Goal: Task Accomplishment & Management: Manage account settings

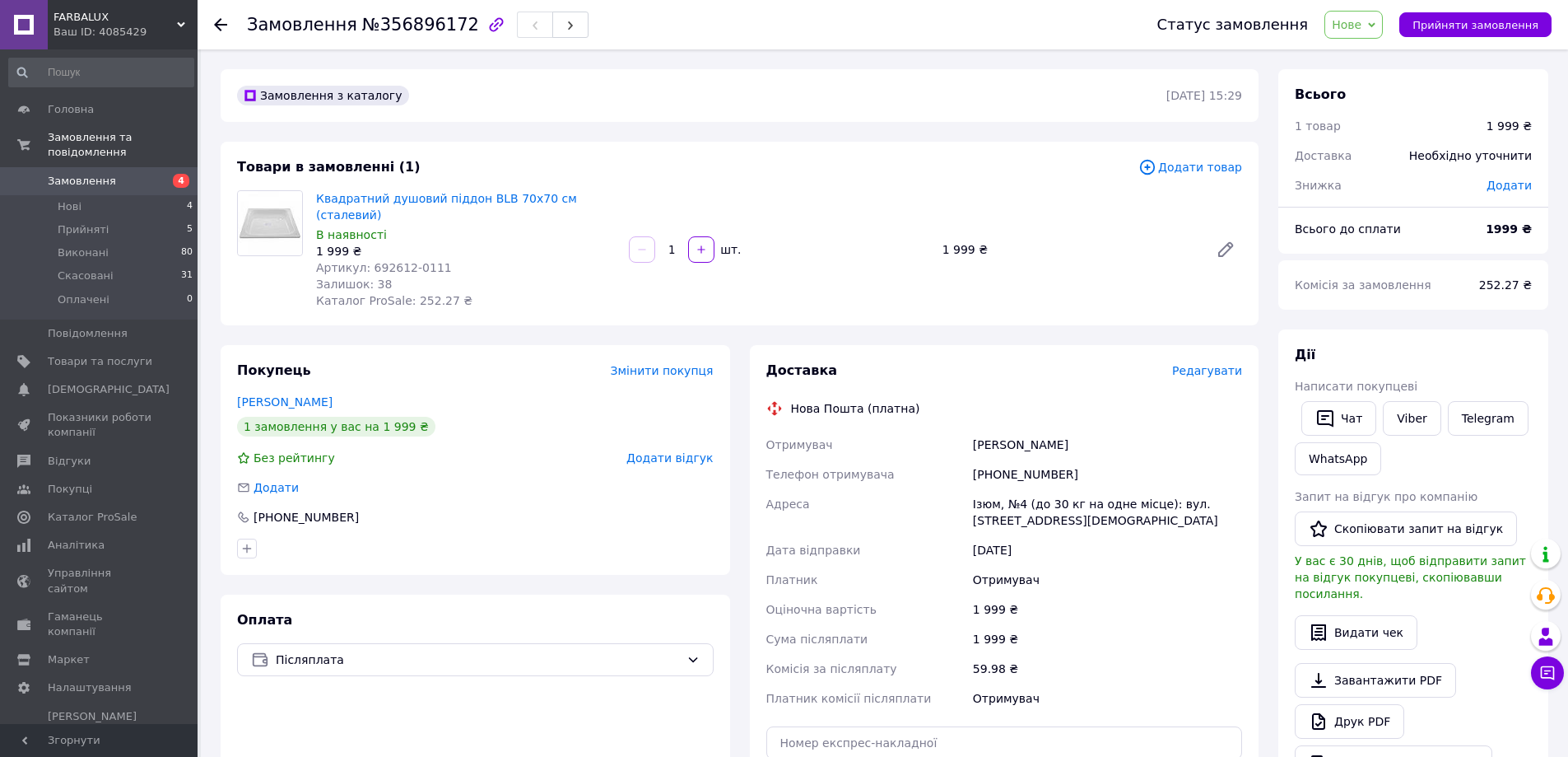
click at [986, 489] on div "Ізюм, №4 (до 30 кг на одне місце): вул. [STREET_ADDRESS][DEMOGRAPHIC_DATA]" at bounding box center [1108, 512] width 275 height 47
copy div "Ізюм"
drag, startPoint x: 974, startPoint y: 429, endPoint x: 1070, endPoint y: 428, distance: 96.0
click at [1070, 430] on div "Морозов Вадим" at bounding box center [1108, 444] width 275 height 30
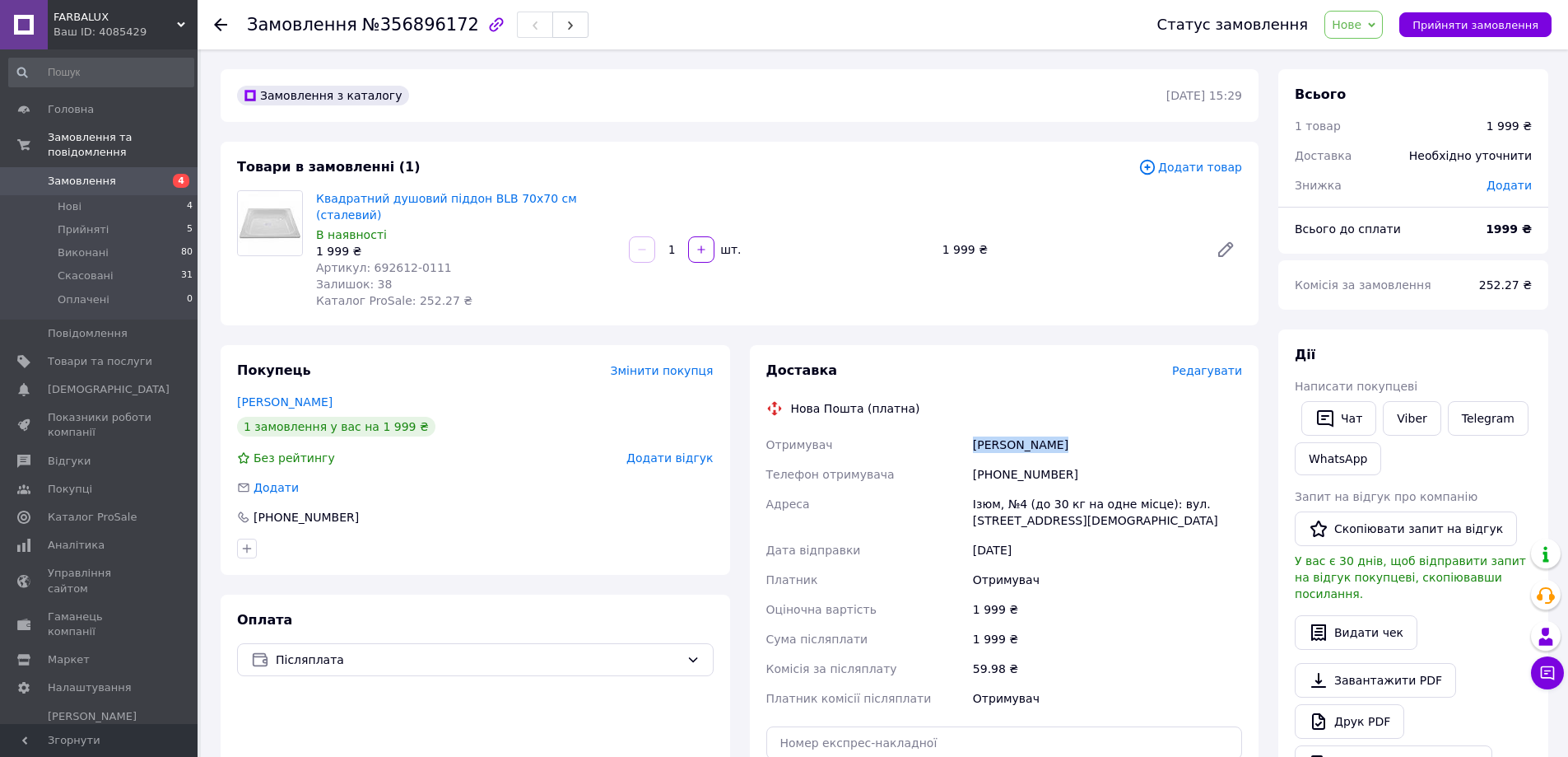
copy div "Морозов Вадим"
drag, startPoint x: 973, startPoint y: 456, endPoint x: 1070, endPoint y: 459, distance: 97.0
click at [1070, 460] on div "+380988627589" at bounding box center [1108, 474] width 275 height 30
copy div "+380988627589"
click at [950, 192] on div "Квадратний душовий піддон BLB 70х70 см (сталевий) В наявності 1 999 ₴ Артикул: …" at bounding box center [779, 249] width 939 height 125
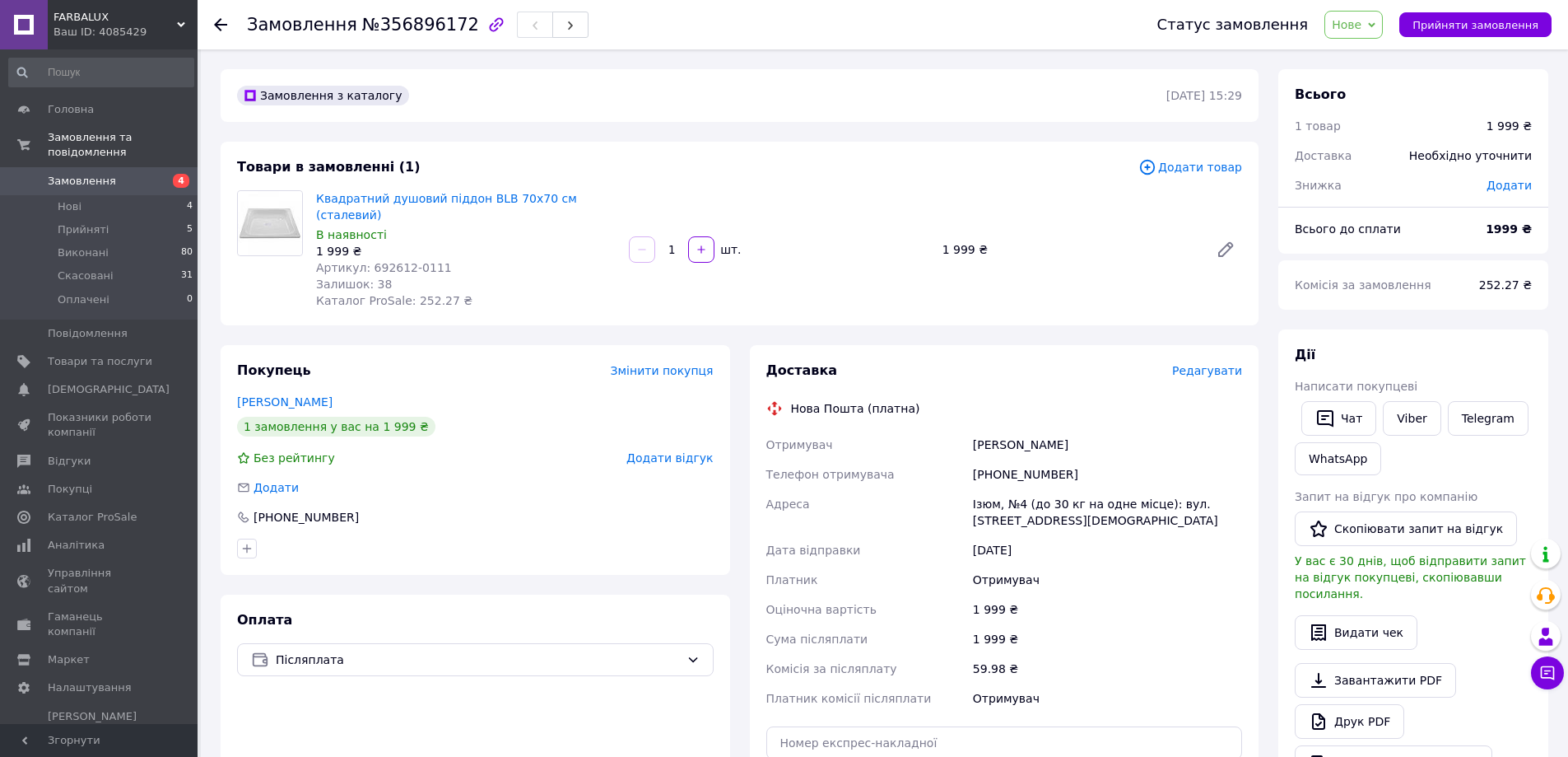
click at [386, 19] on span "№356896172" at bounding box center [420, 25] width 117 height 20
copy span "356896172"
click at [970, 88] on div "Замовлення з каталогу" at bounding box center [699, 95] width 933 height 26
click at [216, 29] on icon at bounding box center [221, 25] width 13 height 13
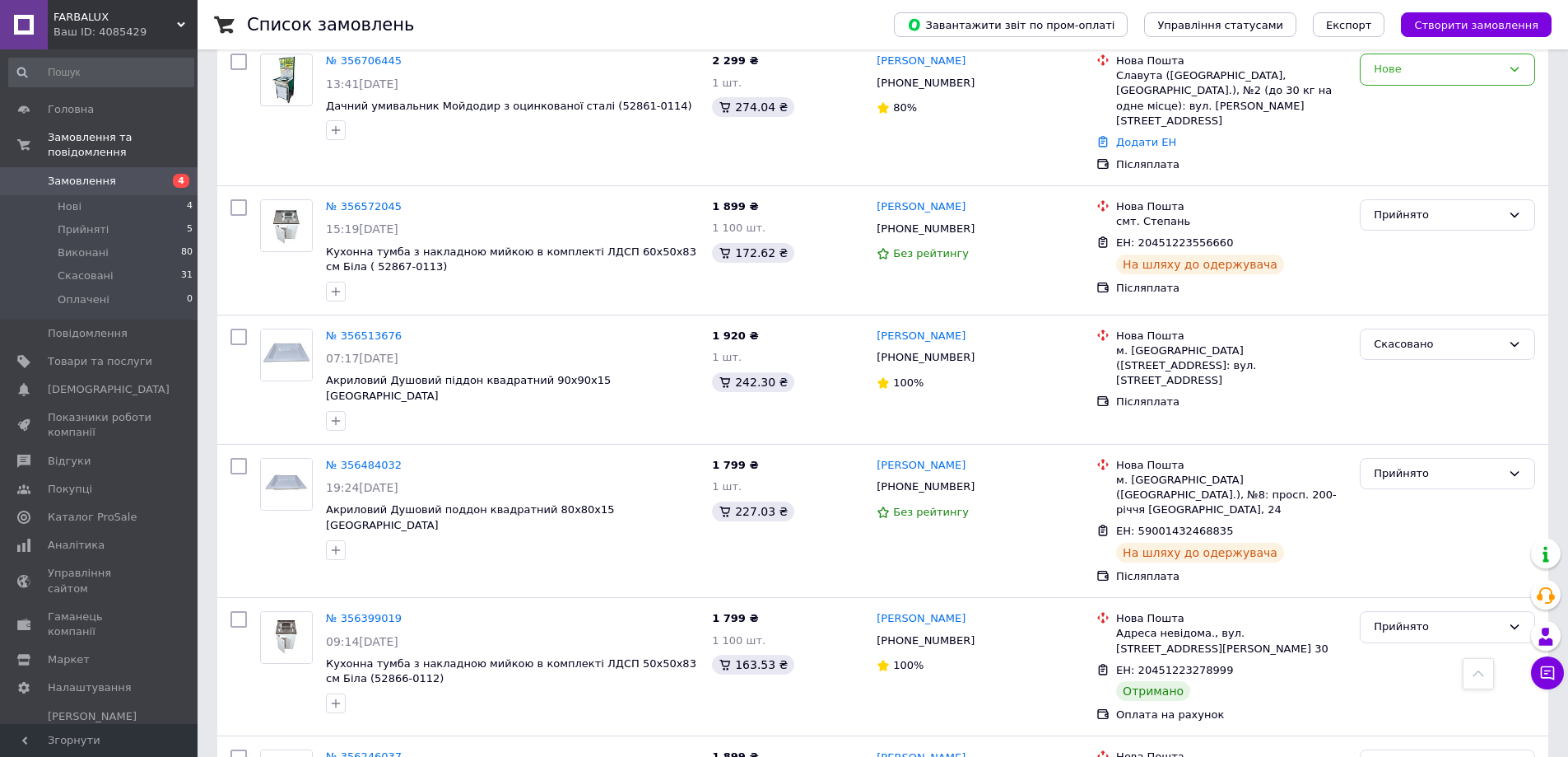
scroll to position [1235, 0]
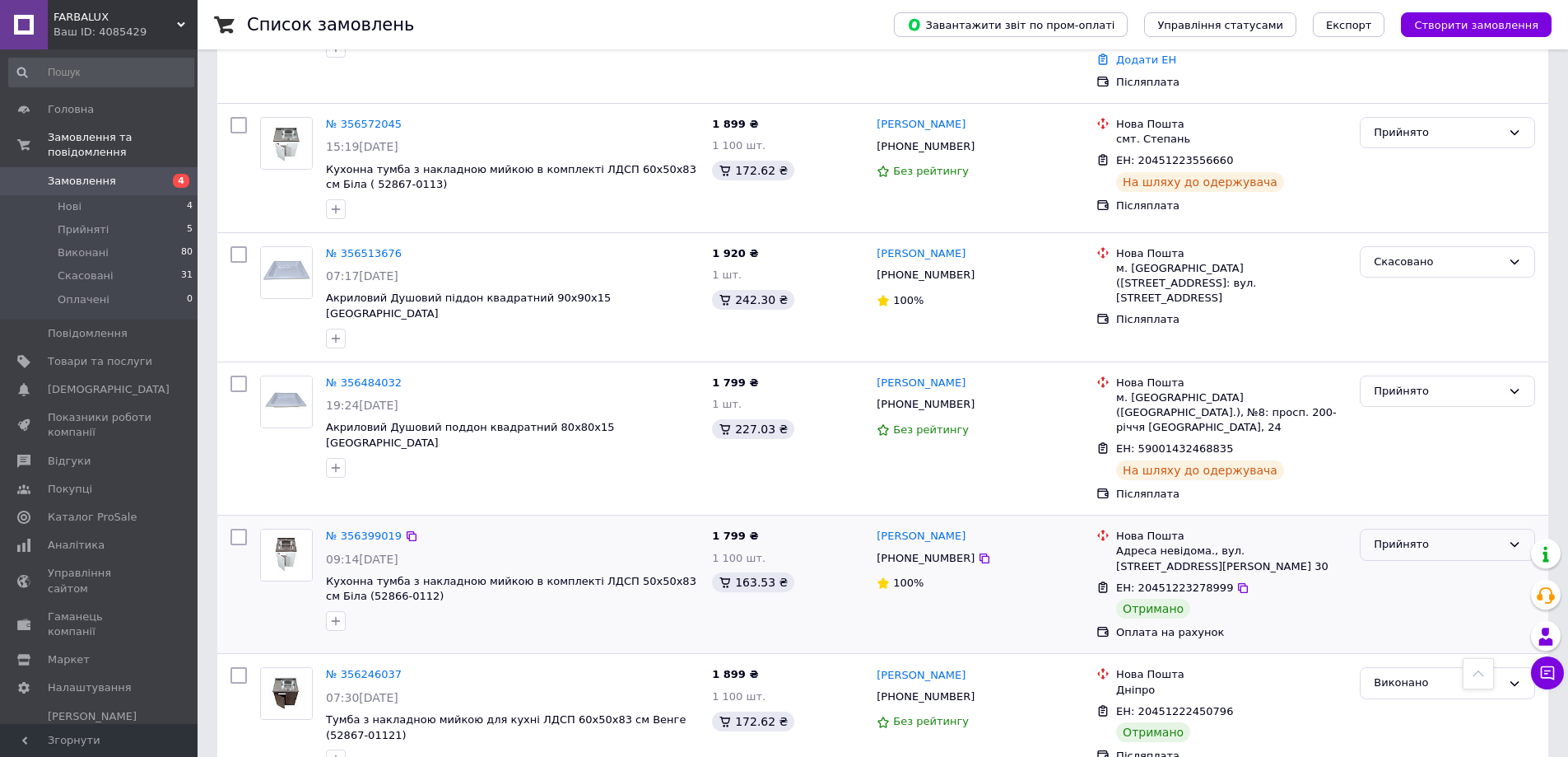
click at [1396, 536] on div "Прийнято" at bounding box center [1438, 544] width 128 height 17
click at [1399, 565] on li "Виконано" at bounding box center [1448, 579] width 174 height 30
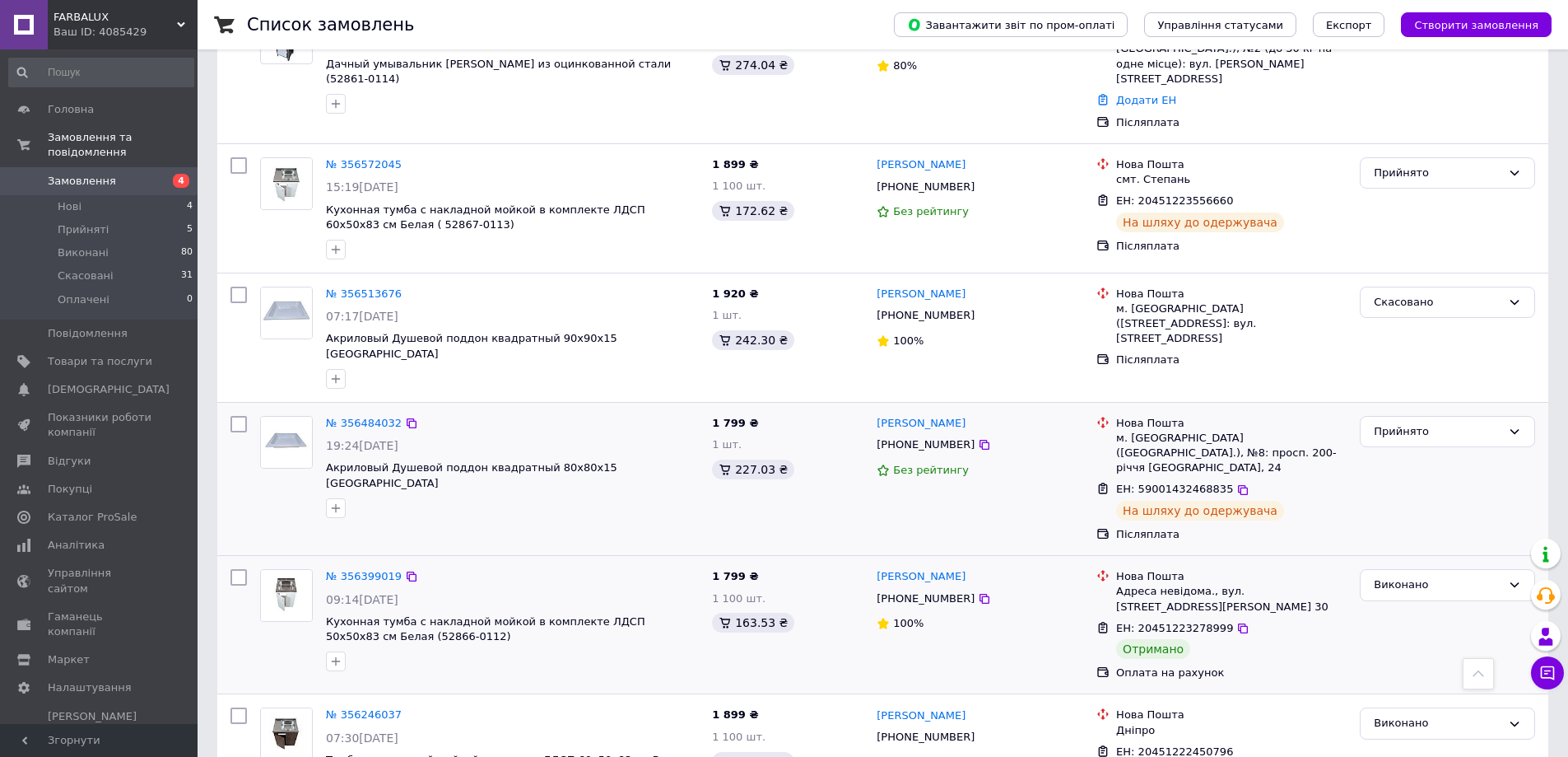
scroll to position [1153, 0]
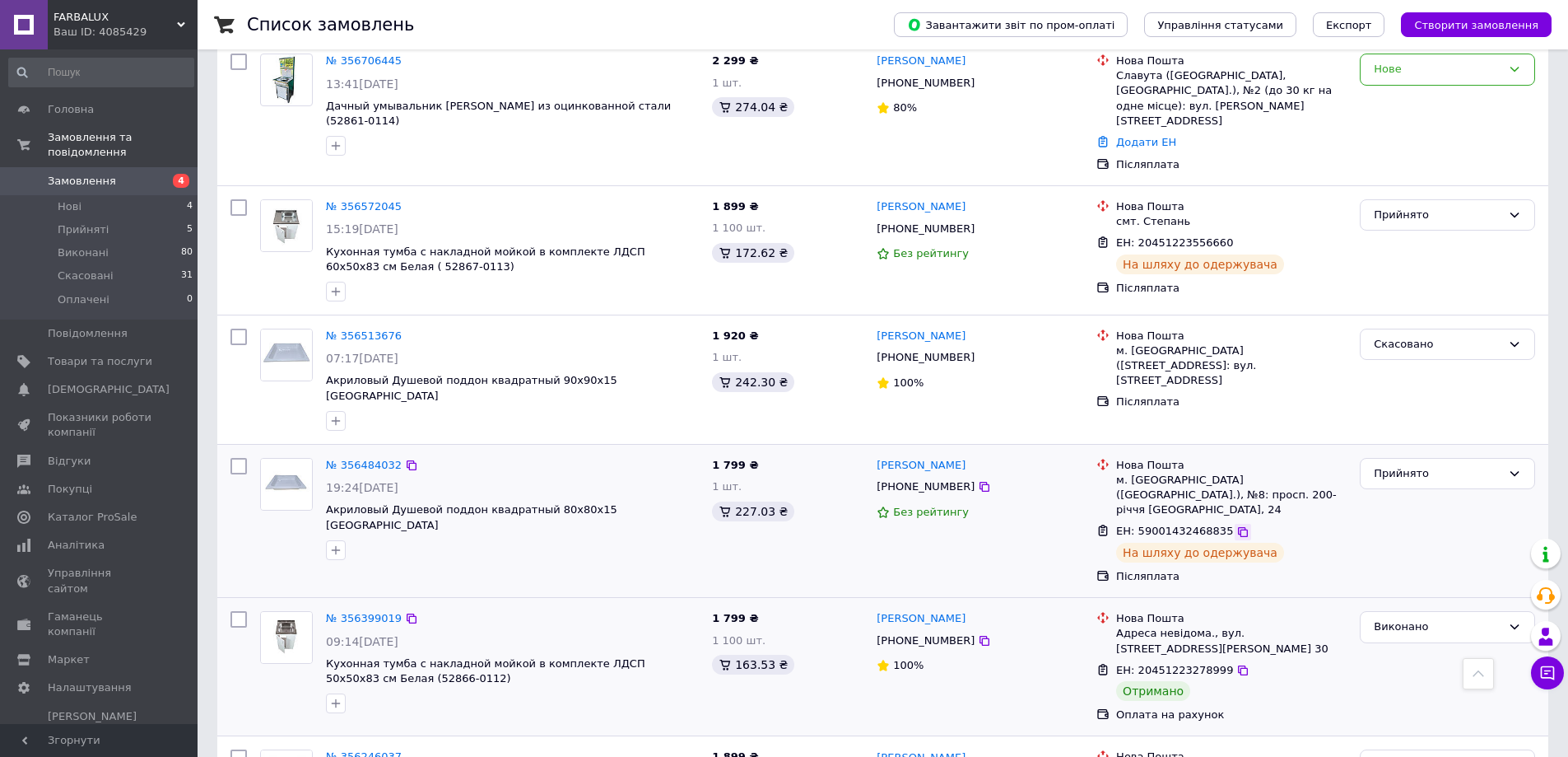
click at [1238, 527] on icon at bounding box center [1243, 532] width 10 height 10
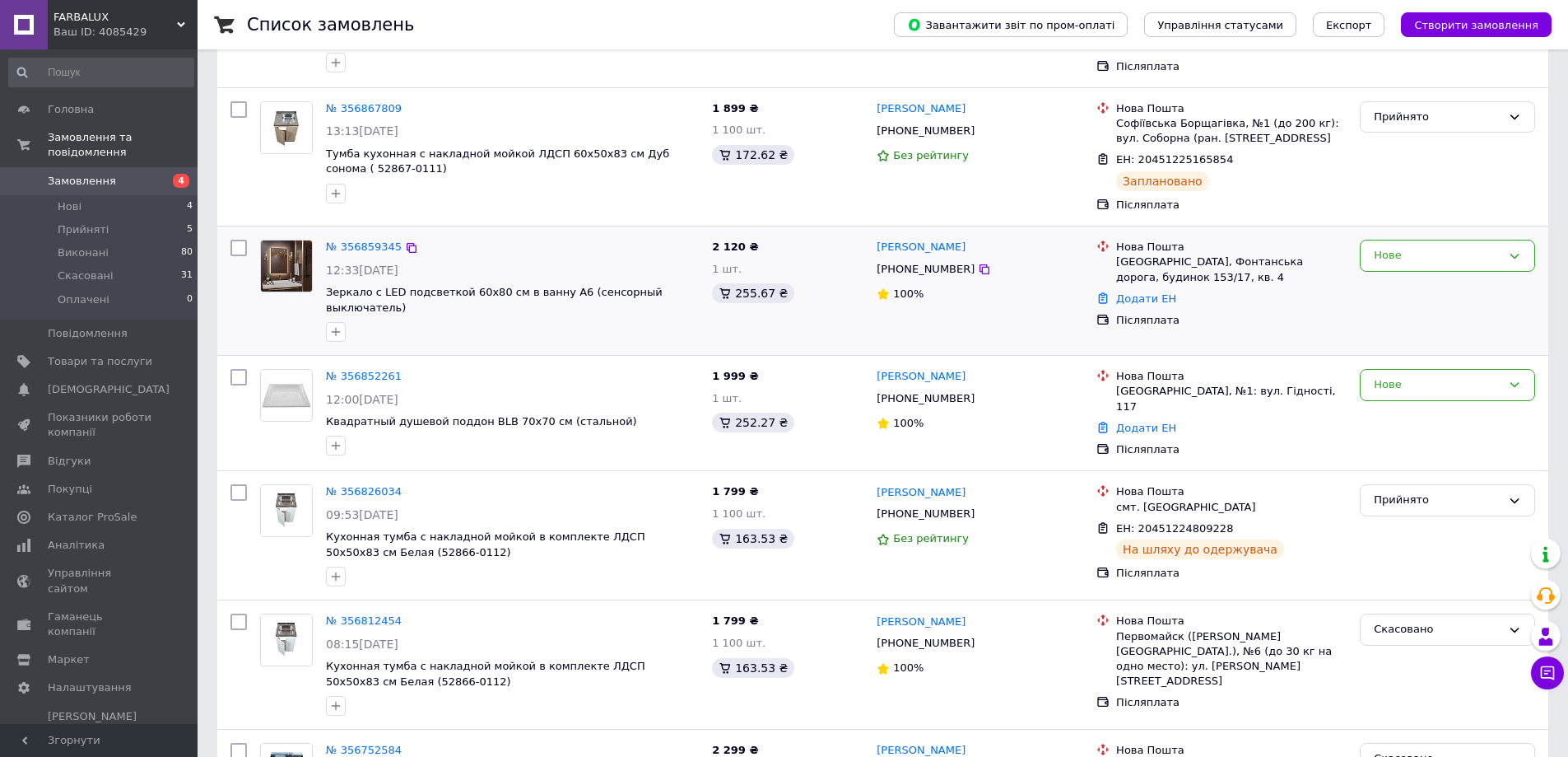
scroll to position [165, 0]
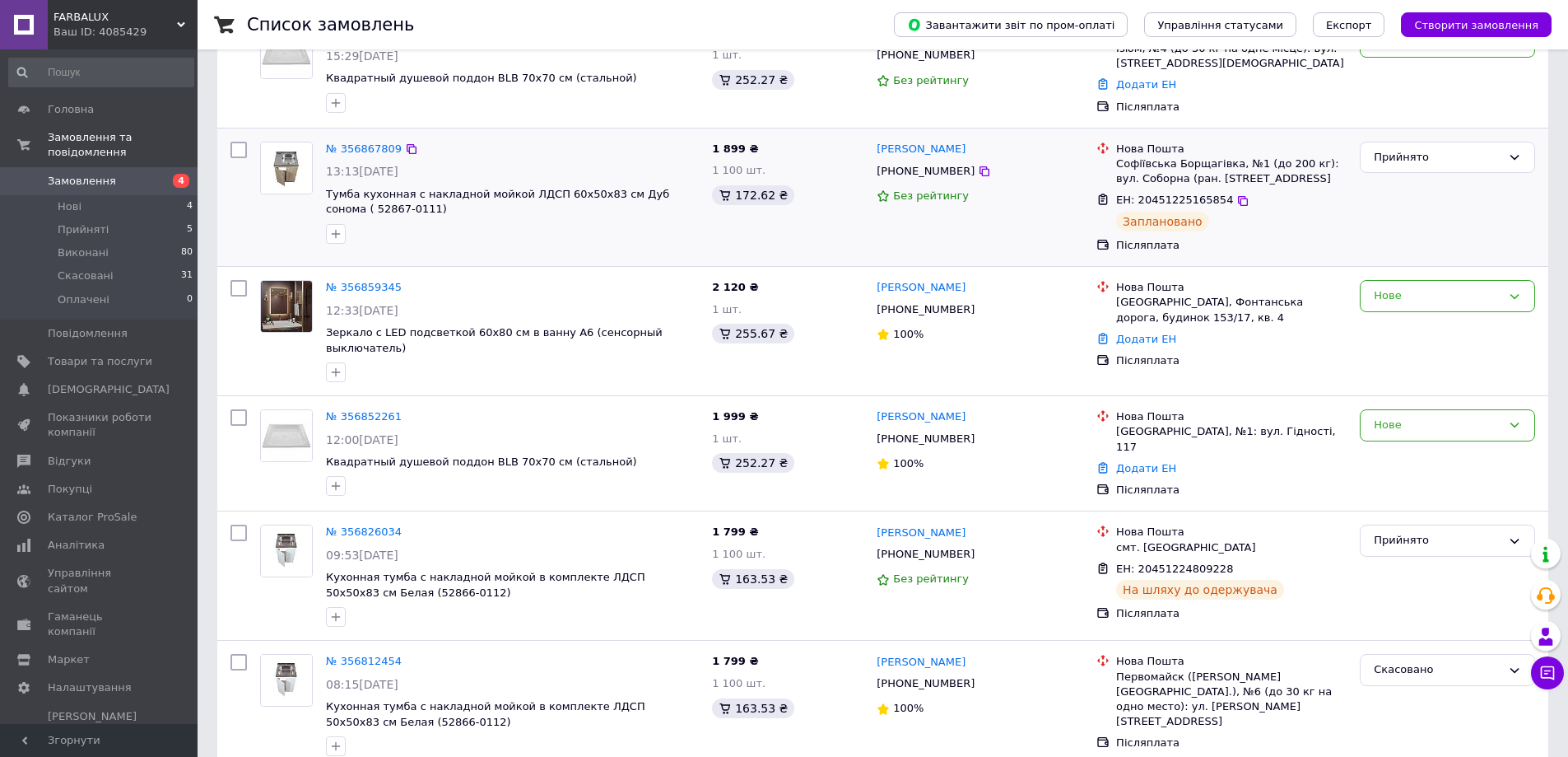
click at [872, 155] on div "Влад Аноприев +380986065438 Без рейтингу" at bounding box center [979, 197] width 220 height 124
drag, startPoint x: 958, startPoint y: 155, endPoint x: 878, endPoint y: 150, distance: 80.2
click at [878, 150] on div "[PERSON_NAME]" at bounding box center [980, 150] width 210 height 19
copy link "[PERSON_NAME]"
click at [405, 146] on icon at bounding box center [411, 149] width 13 height 13
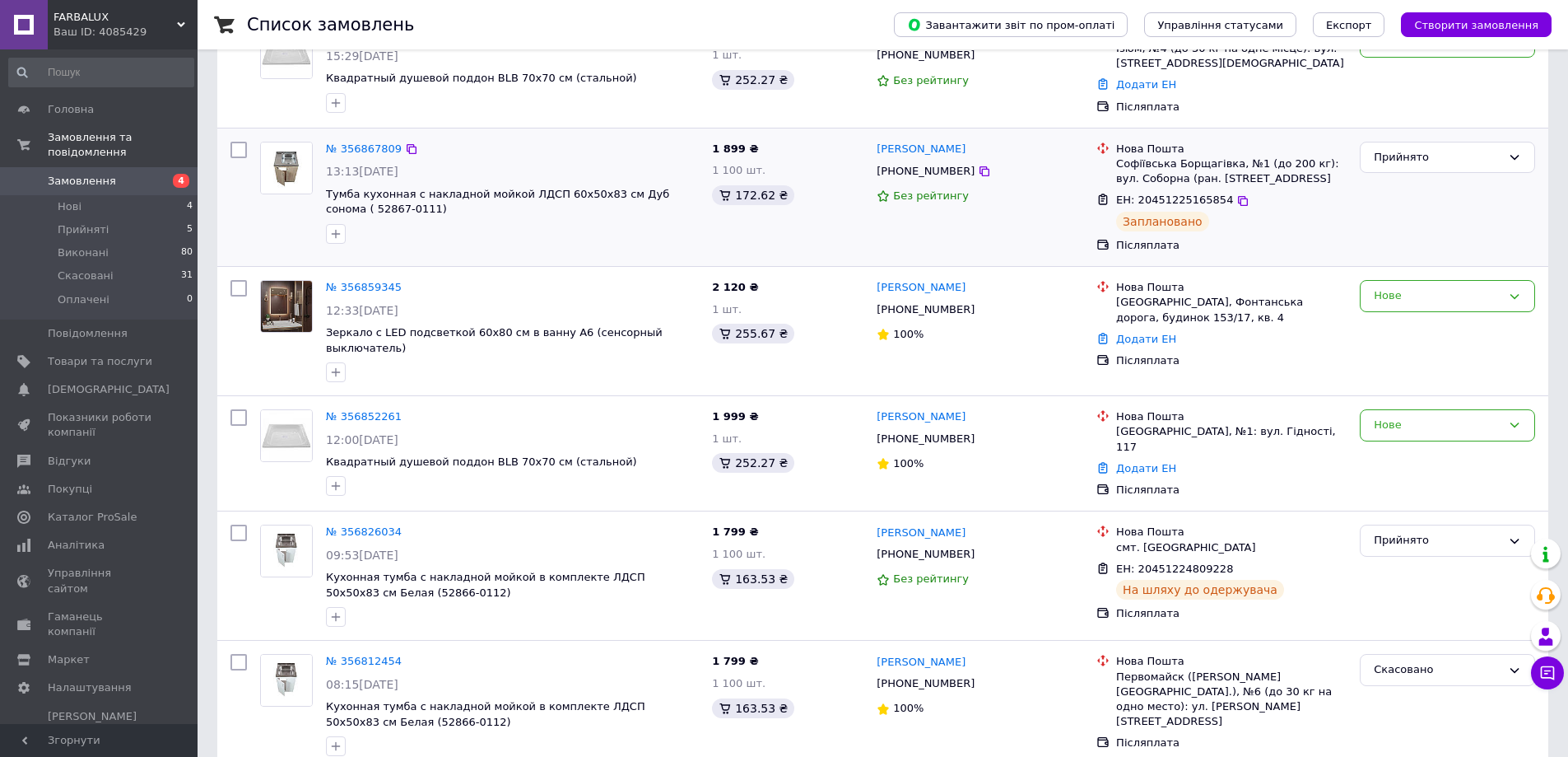
click at [291, 162] on img at bounding box center [286, 168] width 51 height 51
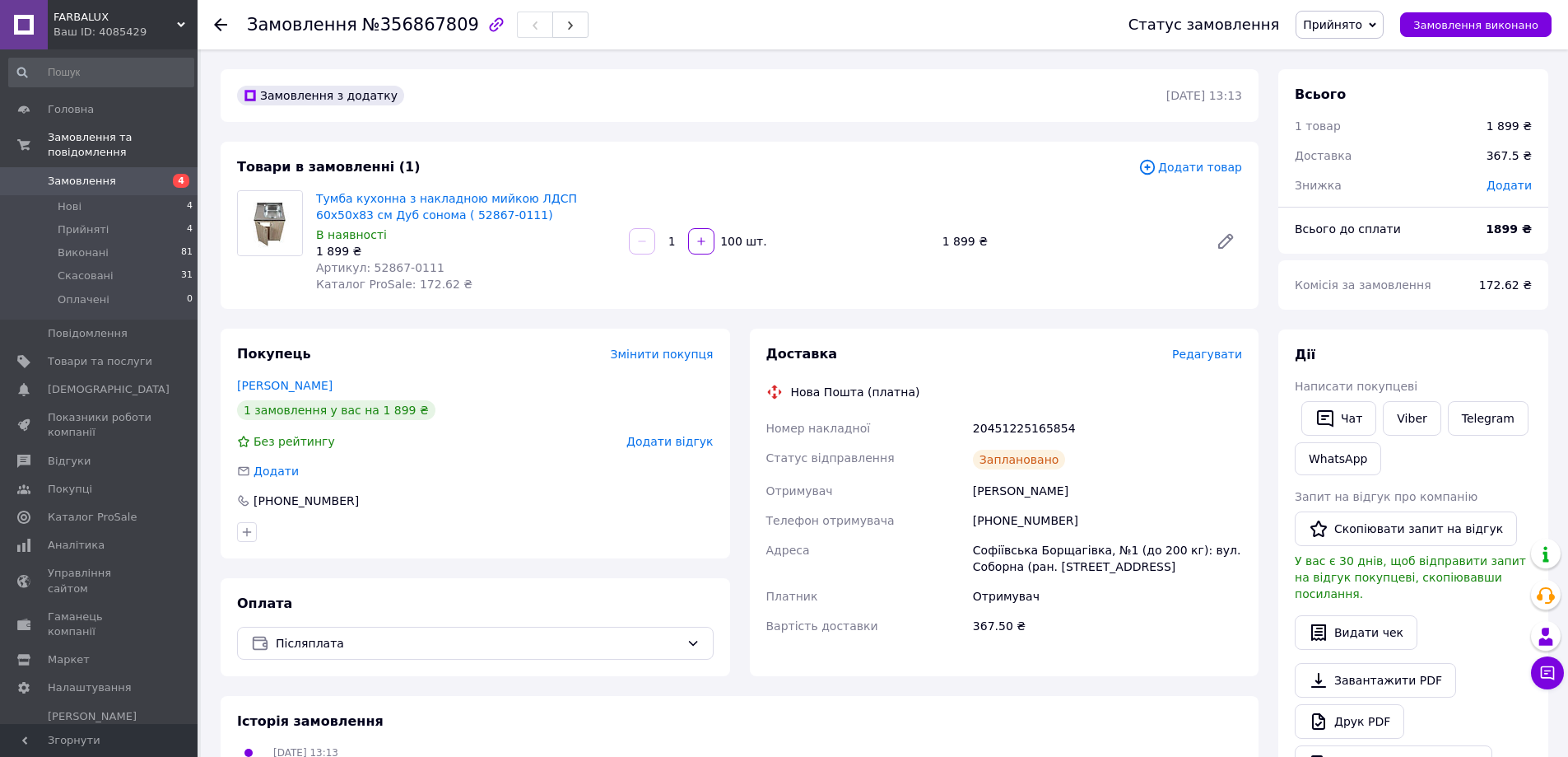
click at [216, 21] on icon at bounding box center [221, 25] width 13 height 13
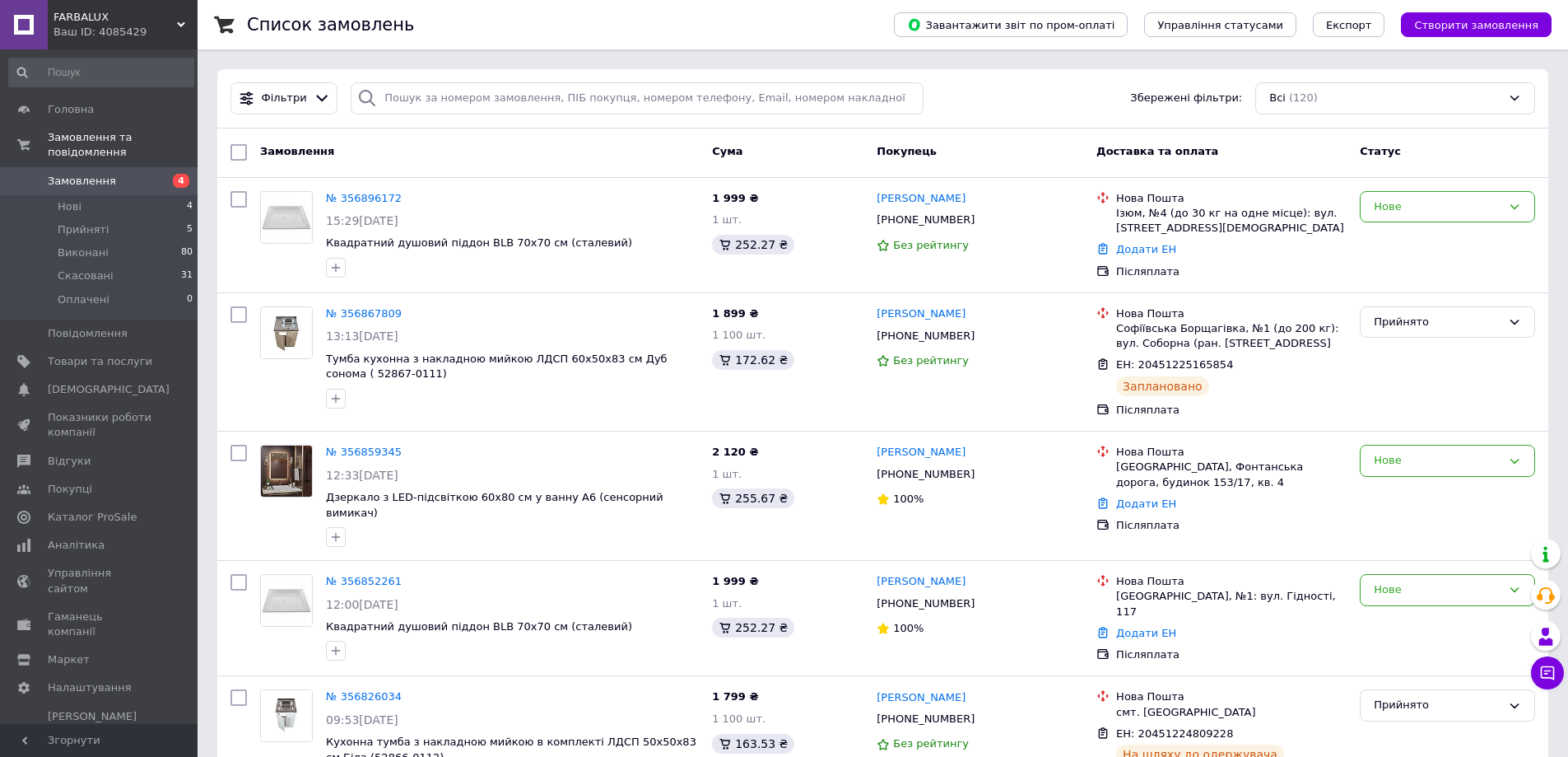
scroll to position [165, 0]
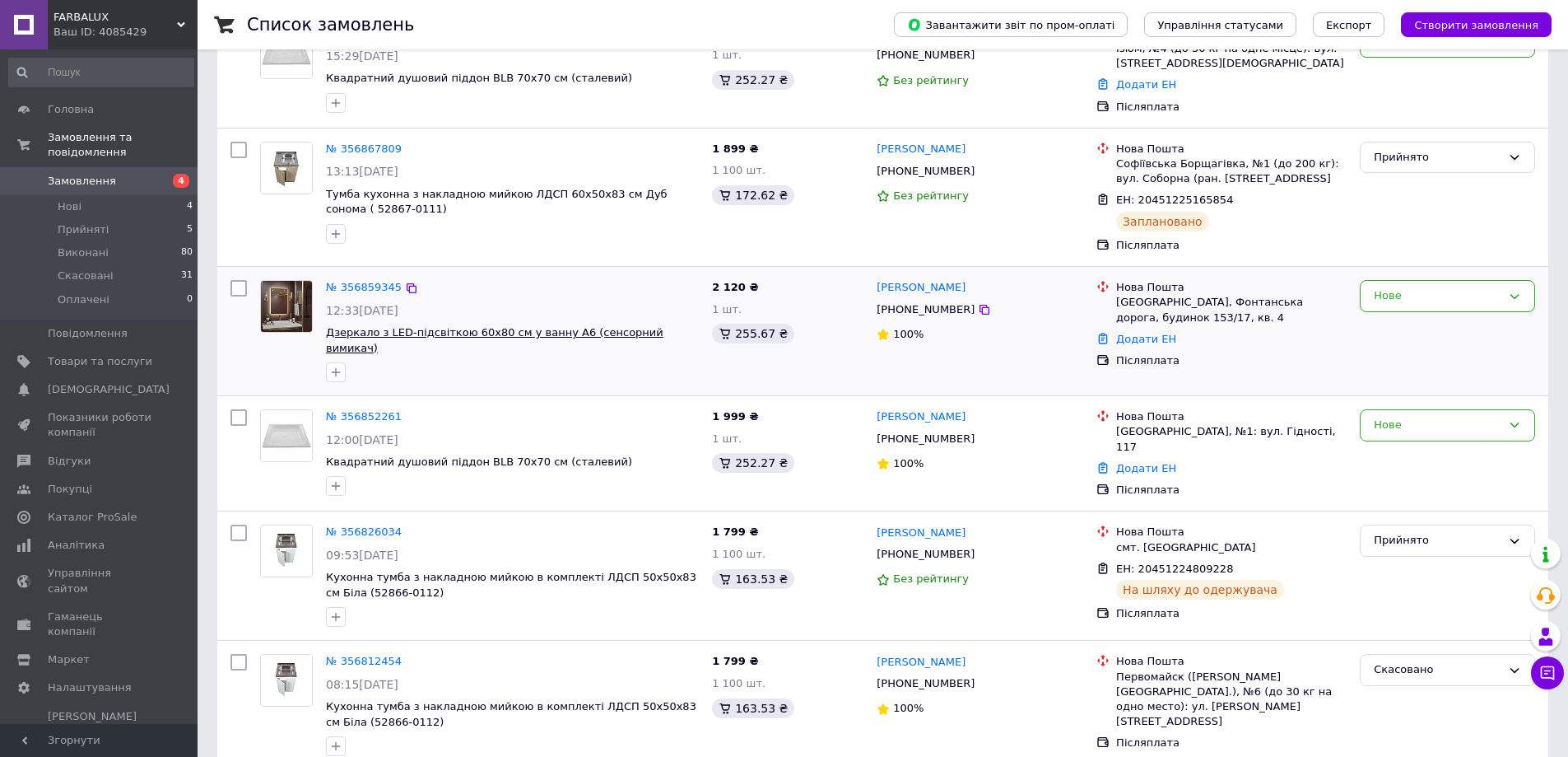
click at [374, 331] on span "Дзеркало з LED-підсвіткою 60х80 см у ванну А6 (сенсорний вимикач)" at bounding box center [495, 340] width 337 height 28
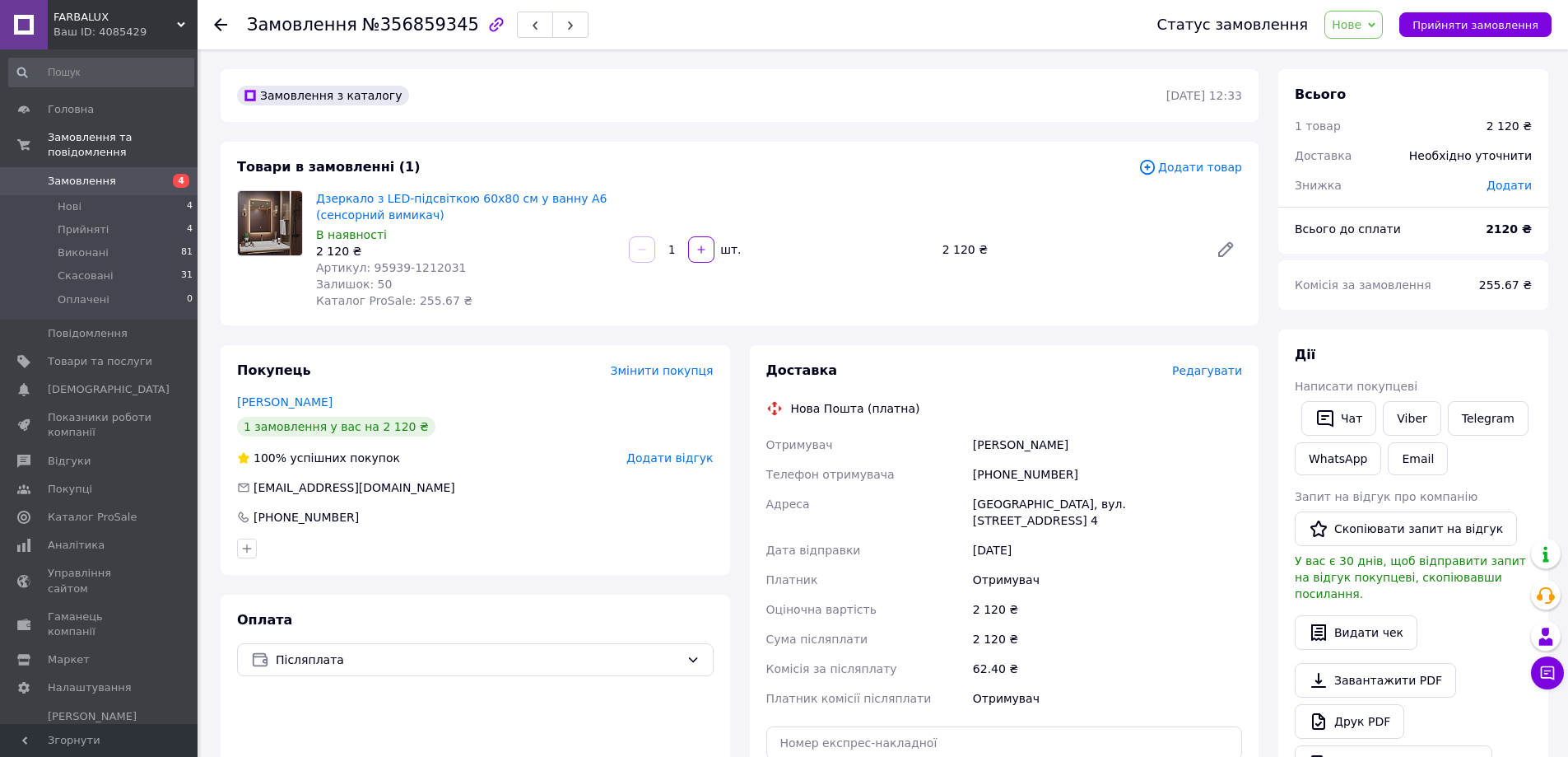
drag, startPoint x: 562, startPoint y: 591, endPoint x: 514, endPoint y: 532, distance: 76.1
click at [562, 591] on div "Покупець Змінити покупця [PERSON_NAME] 1 замовлення у вас на 2 120 ₴ 100% успіш…" at bounding box center [475, 617] width 510 height 544
drag, startPoint x: 441, startPoint y: 216, endPoint x: 318, endPoint y: 200, distance: 124.0
click at [318, 200] on span "Дзеркало з LED-підсвіткою 60х80 см у ванну А6 (сенсорний вимикач)" at bounding box center [466, 207] width 300 height 33
copy link "Дзеркало з LED-підсвіткою 60х80 см у ванну А6 (сенсорний вимикач)"
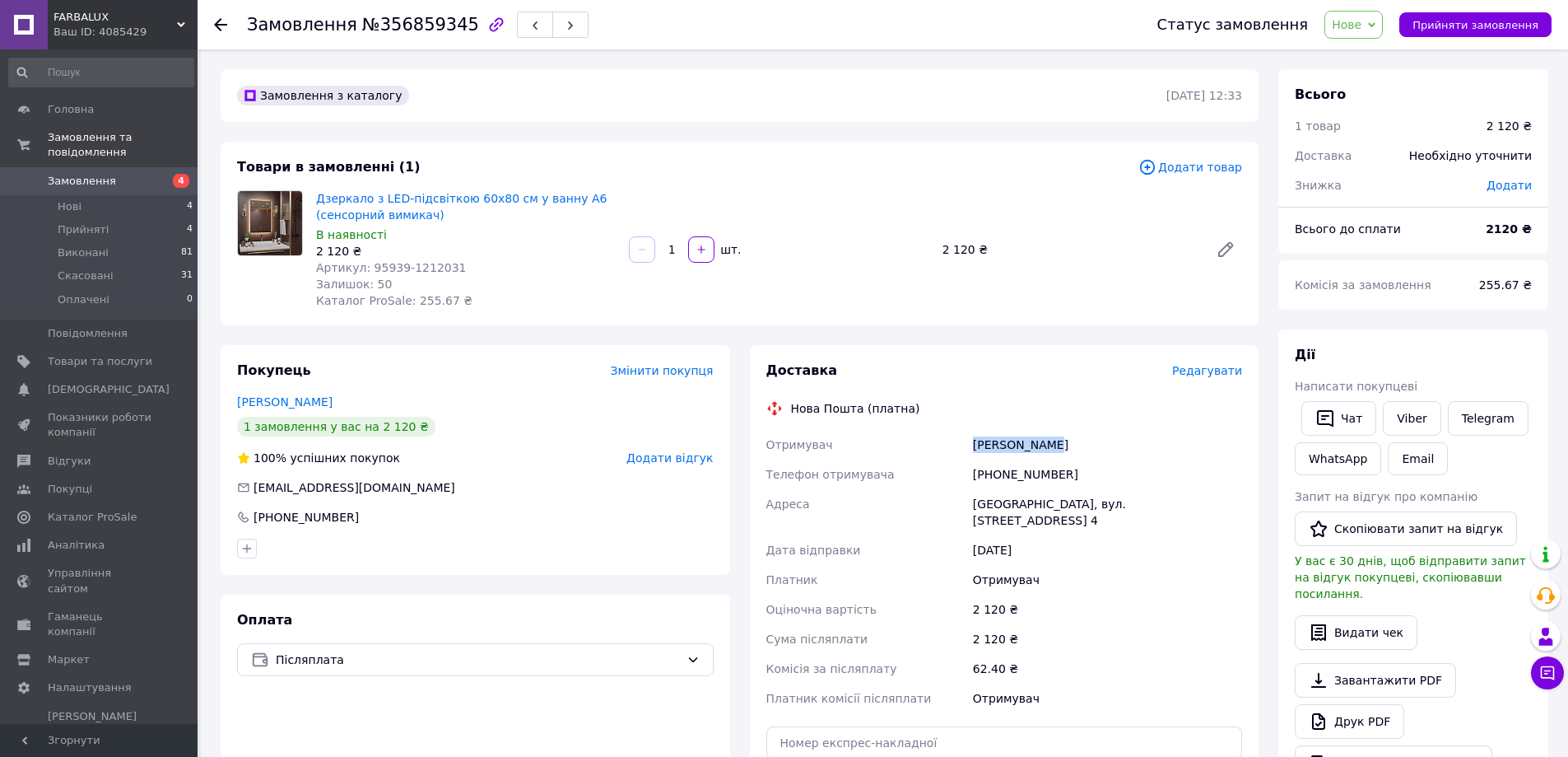
drag, startPoint x: 975, startPoint y: 445, endPoint x: 1047, endPoint y: 446, distance: 72.0
click at [1047, 446] on div "[PERSON_NAME]" at bounding box center [1108, 444] width 275 height 30
copy div "Бербер Вадим"
drag, startPoint x: 961, startPoint y: 113, endPoint x: 954, endPoint y: 119, distance: 9.2
click at [961, 113] on div "Замовлення з каталогу 12.08.2025 | 12:33" at bounding box center [739, 96] width 1038 height 53
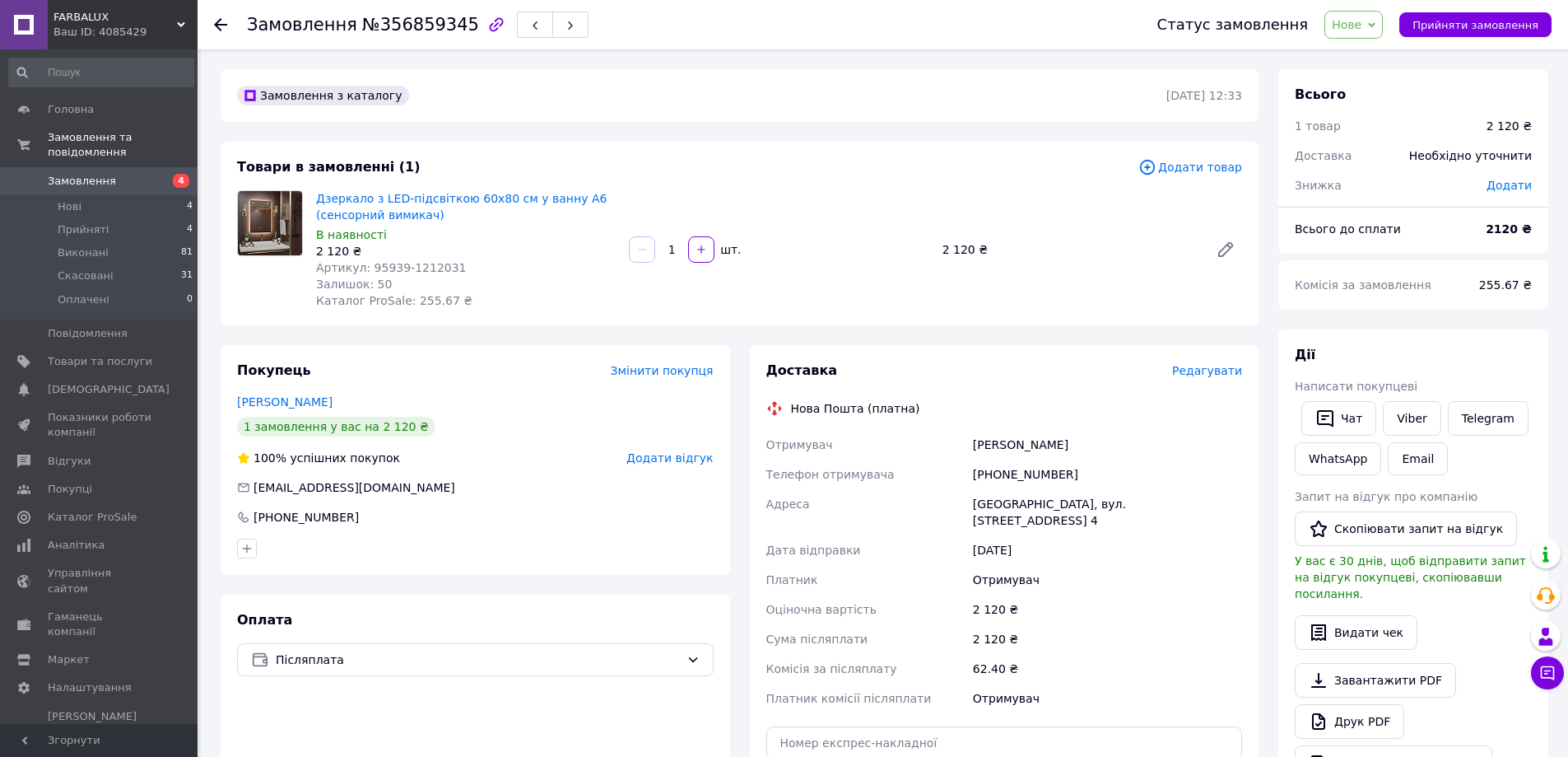
click at [961, 113] on div "Замовлення з каталогу 12.08.2025 | 12:33" at bounding box center [739, 96] width 1038 height 53
drag, startPoint x: 975, startPoint y: 473, endPoint x: 1058, endPoint y: 474, distance: 83.0
click at [1058, 474] on div "[PHONE_NUMBER]" at bounding box center [1108, 474] width 275 height 30
copy div "[PHONE_NUMBER]"
click at [984, 507] on div "Одеса, вул. Фонтанська дорога, буд. 153/17, кв. 4" at bounding box center [1108, 512] width 275 height 47
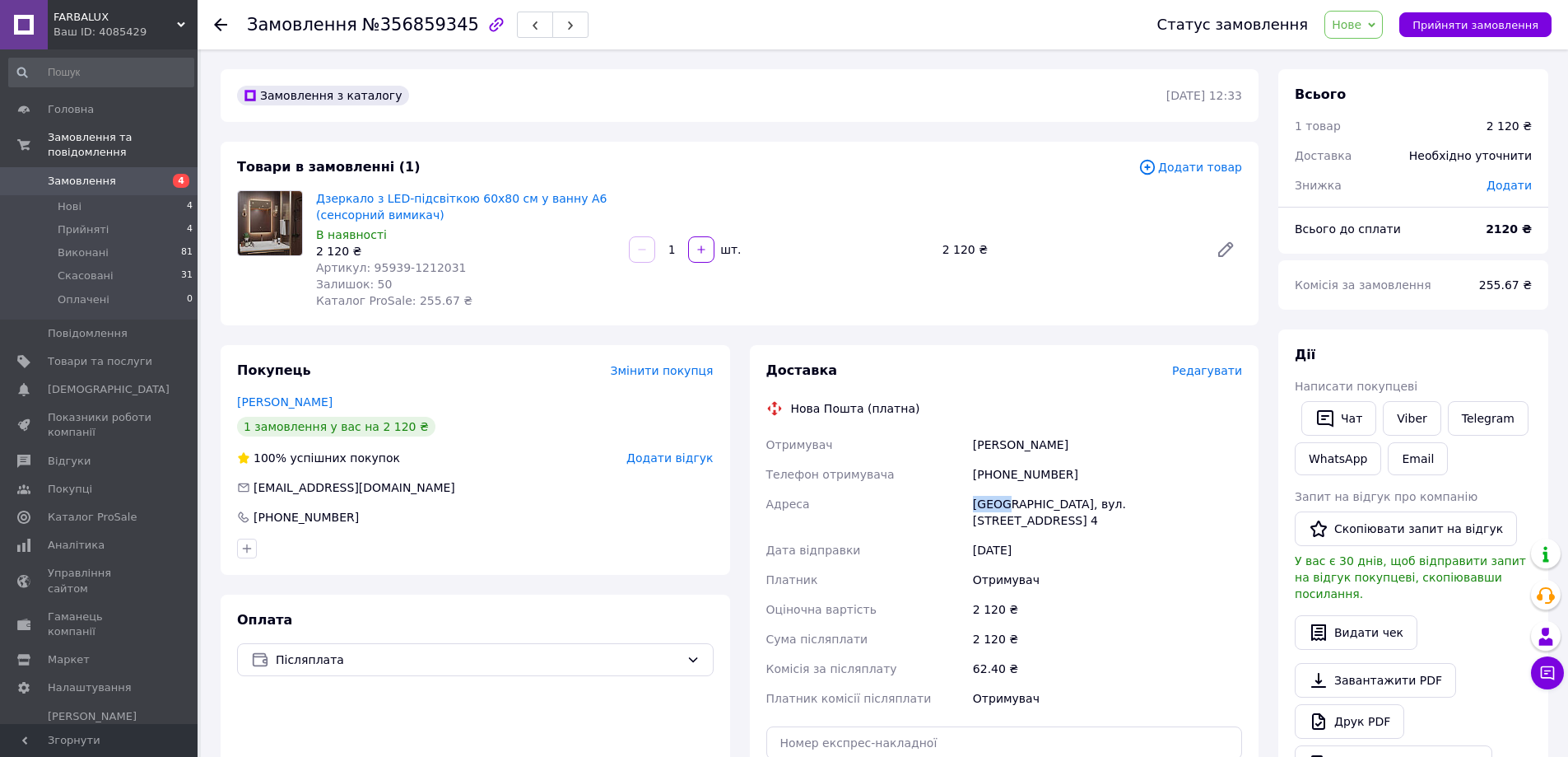
click at [984, 507] on div "Одеса, вул. Фонтанська дорога, буд. 153/17, кв. 4" at bounding box center [1108, 512] width 275 height 47
copy div "Одеса"
click at [1090, 535] on div "12.08.2025" at bounding box center [1108, 550] width 275 height 30
drag, startPoint x: 973, startPoint y: 509, endPoint x: 1233, endPoint y: 505, distance: 260.0
click at [1233, 505] on div "Одеса, вул. Фонтанська дорога, буд. 153/17, кв. 4" at bounding box center [1108, 512] width 275 height 47
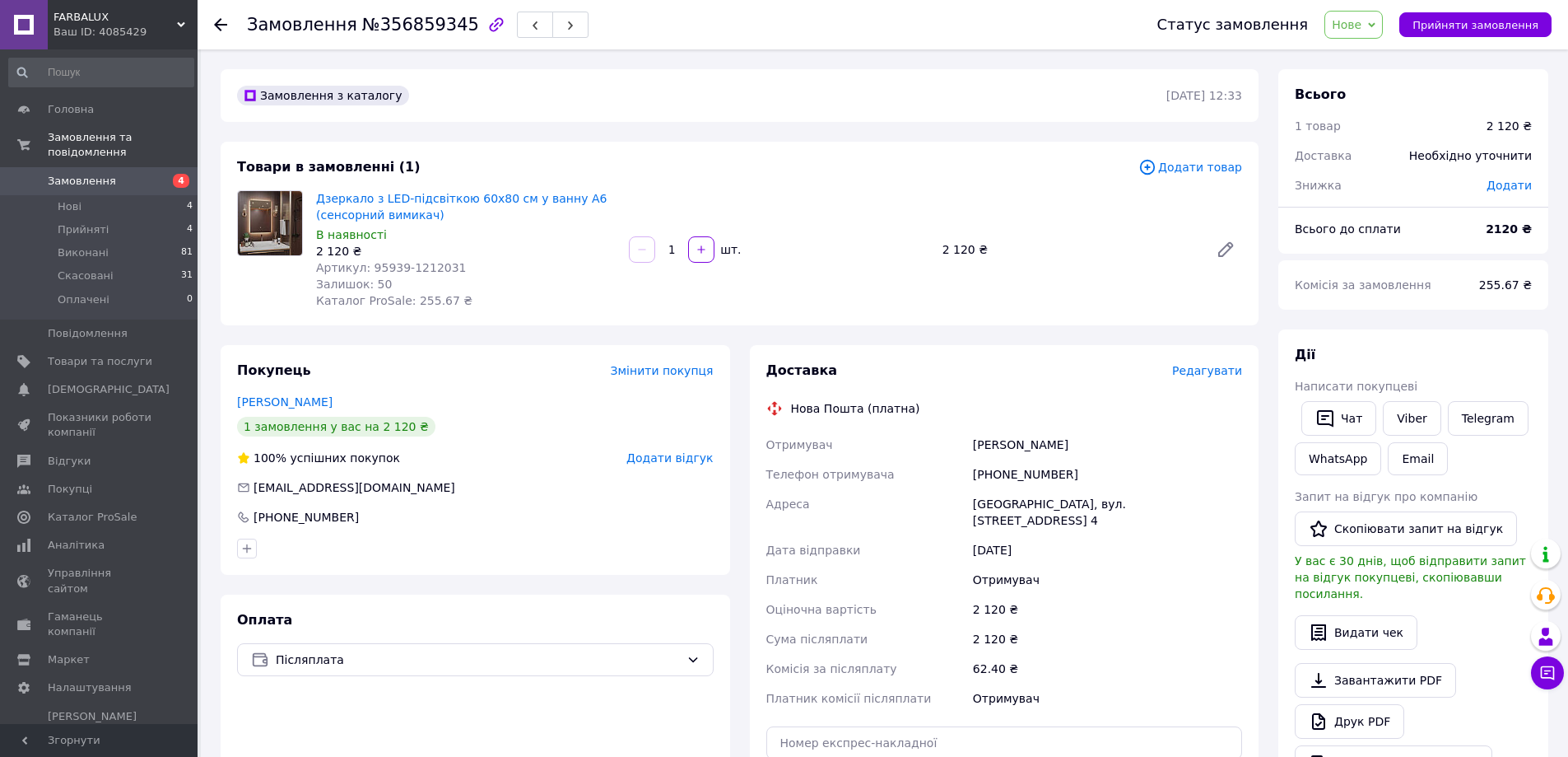
copy div "Одеса, вул. Фонтанська дорога, буд. 153/17, кв. 4"
click at [972, 267] on div "Дзеркало з LED-підсвіткою 60х80 см у ванну А6 (сенсорний вимикач) В наявності 2…" at bounding box center [779, 249] width 939 height 125
click at [1022, 50] on div "Замовлення №356859345 Статус замовлення Нове Прийнято Виконано Скасовано Оплаче…" at bounding box center [884, 632] width 1367 height 1166
click at [225, 31] on div at bounding box center [221, 25] width 13 height 16
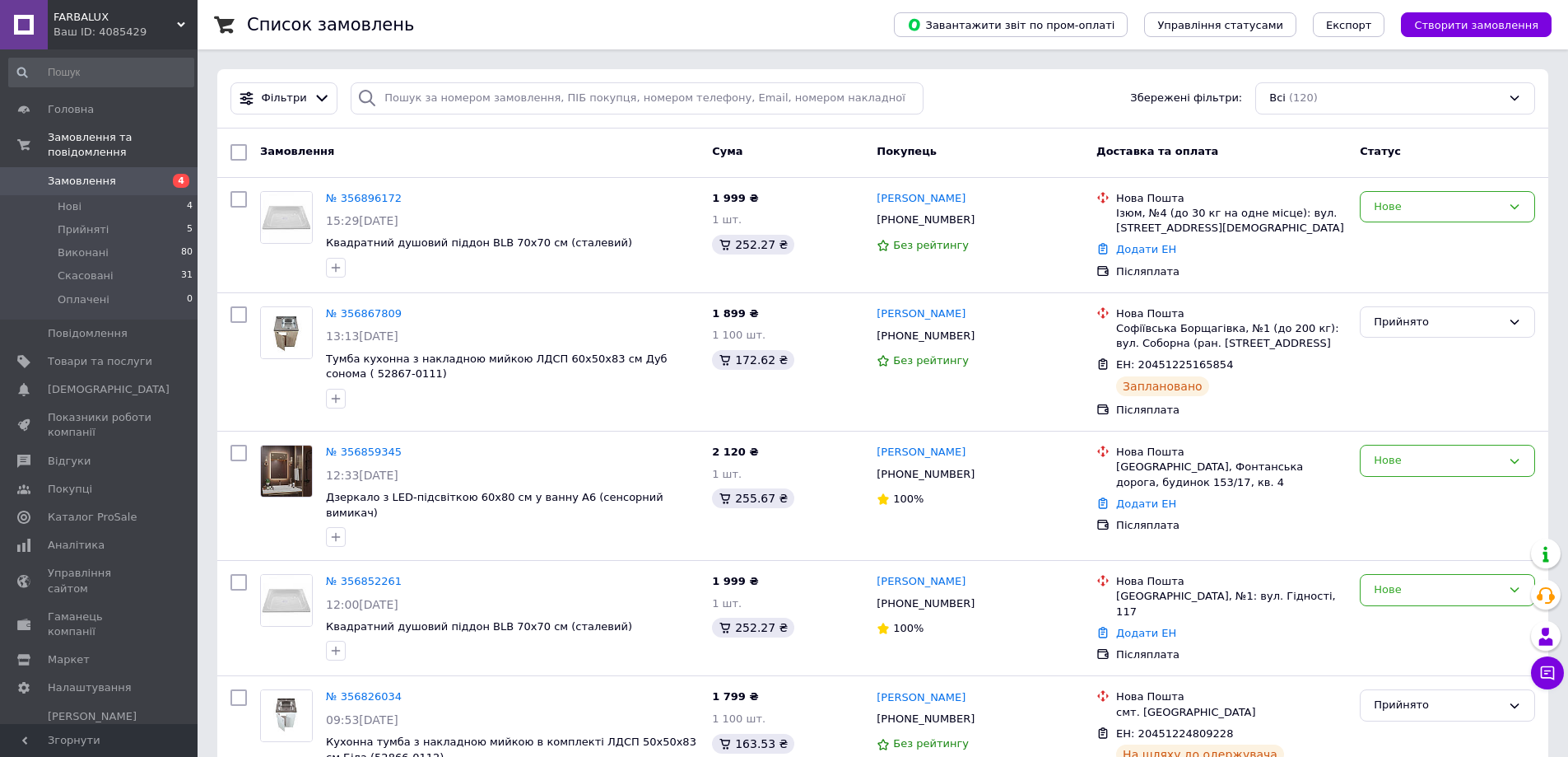
scroll to position [165, 0]
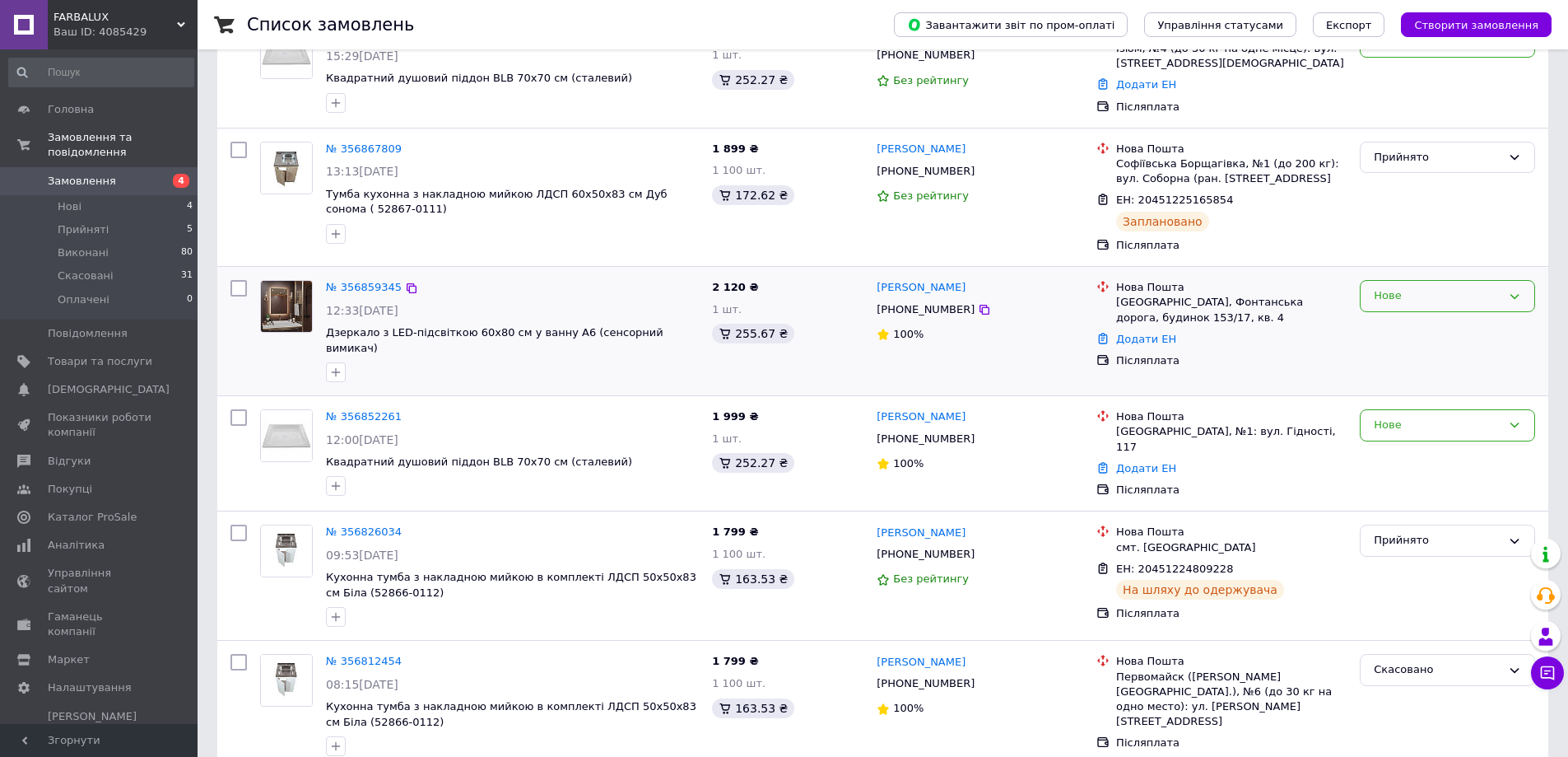
click at [1391, 296] on div "Нове" at bounding box center [1438, 296] width 128 height 17
click at [1378, 331] on li "Прийнято" at bounding box center [1448, 330] width 174 height 30
click at [1141, 338] on link "Додати ЕН" at bounding box center [1146, 339] width 60 height 13
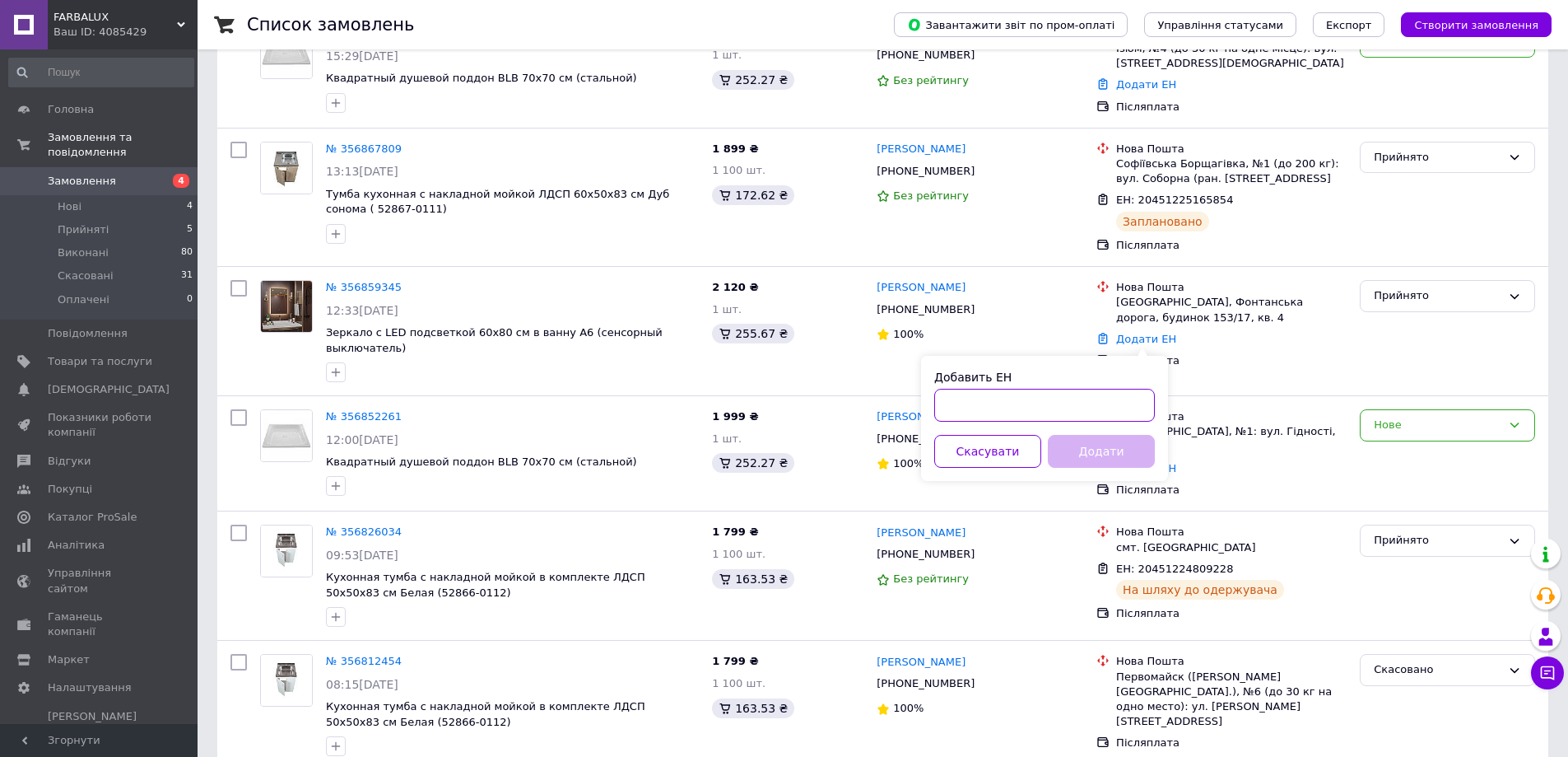
click at [1031, 399] on input "Добавить ЕН" at bounding box center [1045, 405] width 221 height 33
paste input "20451225223070"
type input "20451225223070"
click at [1084, 456] on button "Додати" at bounding box center [1100, 451] width 107 height 33
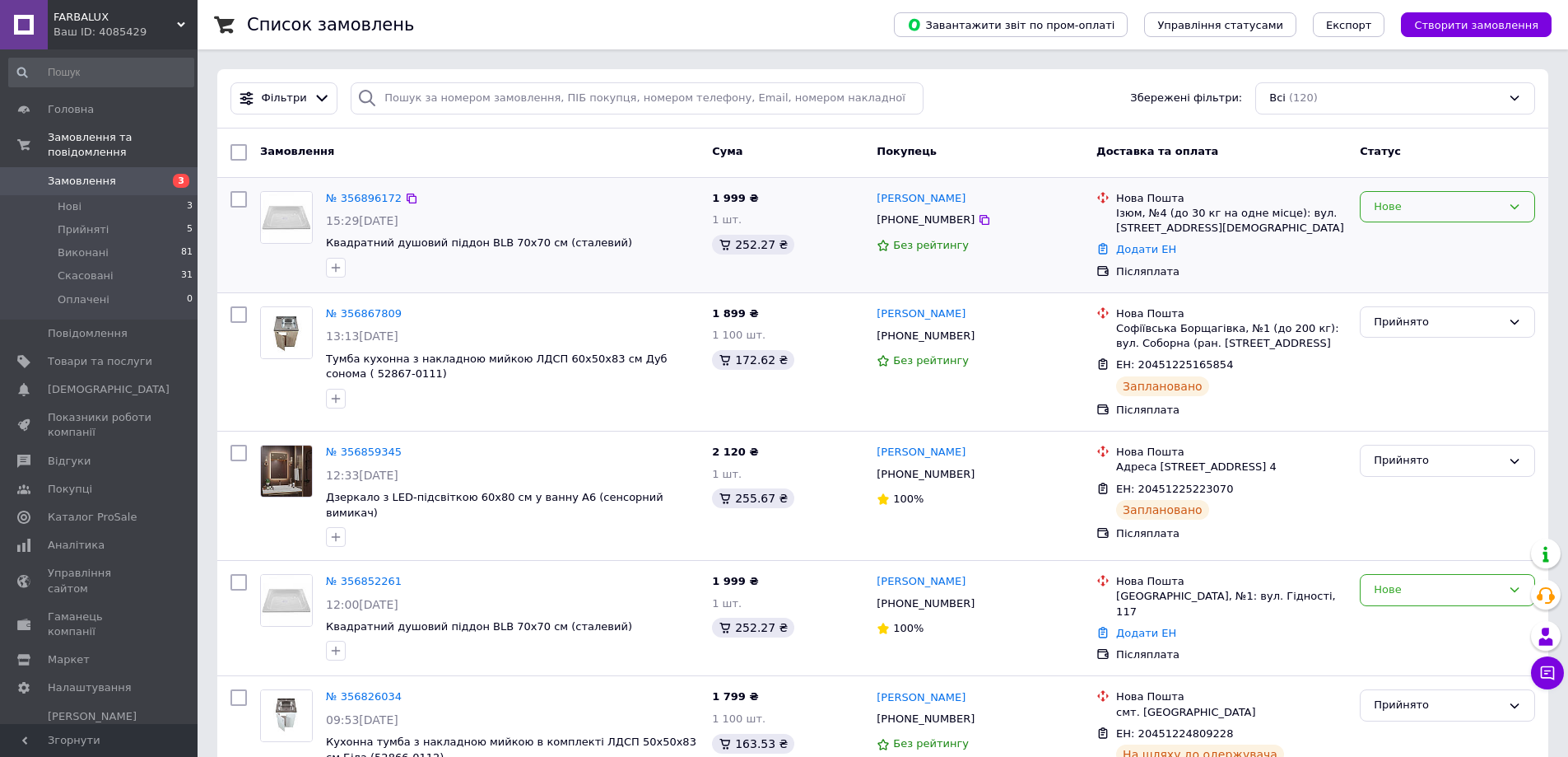
click at [1374, 207] on div "Нове" at bounding box center [1438, 207] width 128 height 17
click at [1375, 243] on li "Прийнято" at bounding box center [1448, 240] width 174 height 30
click at [365, 244] on span "Квадратный душевой поддон BLB 70х70 см (стальной)" at bounding box center [481, 243] width 311 height 13
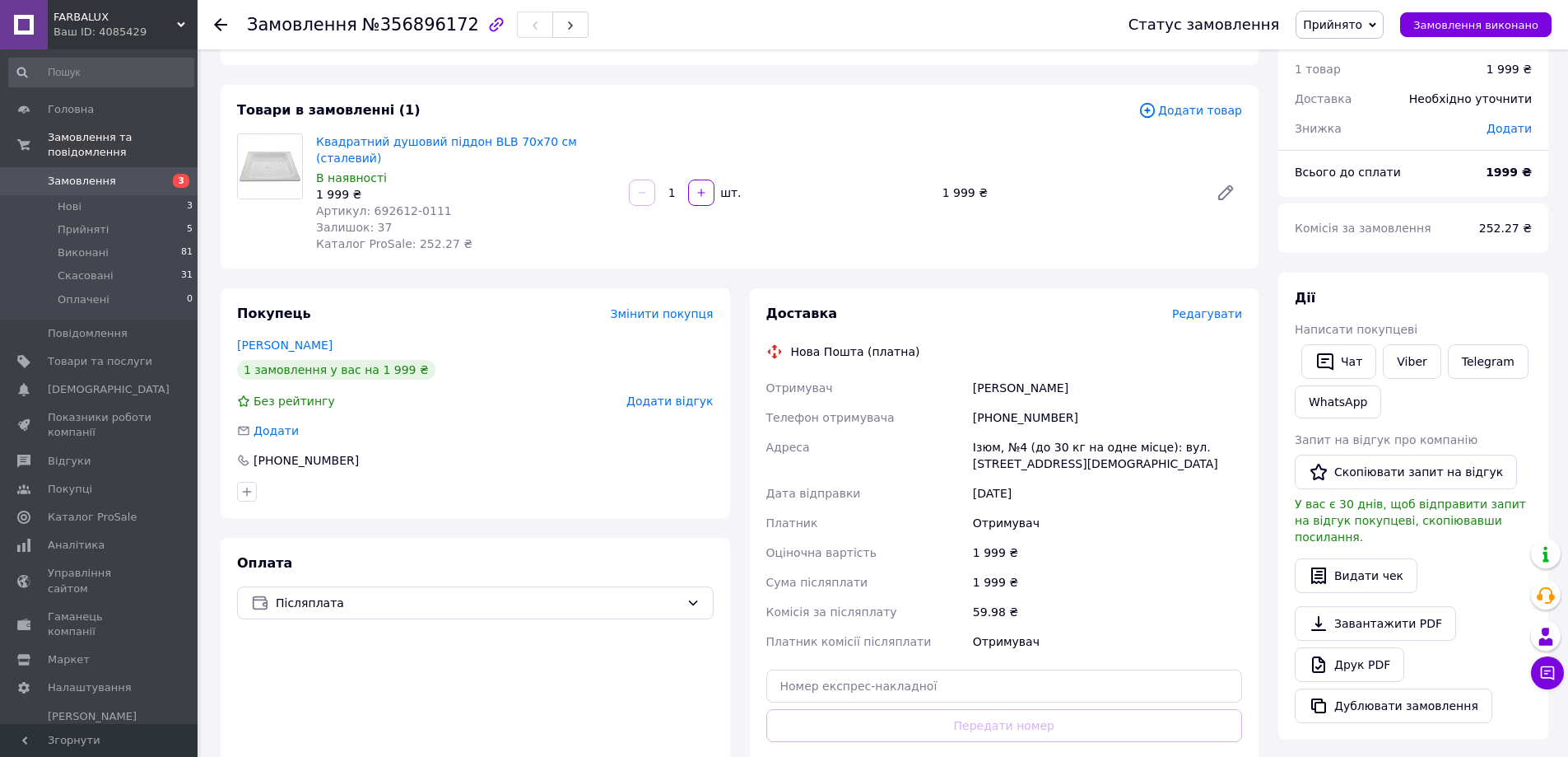
scroll to position [82, 0]
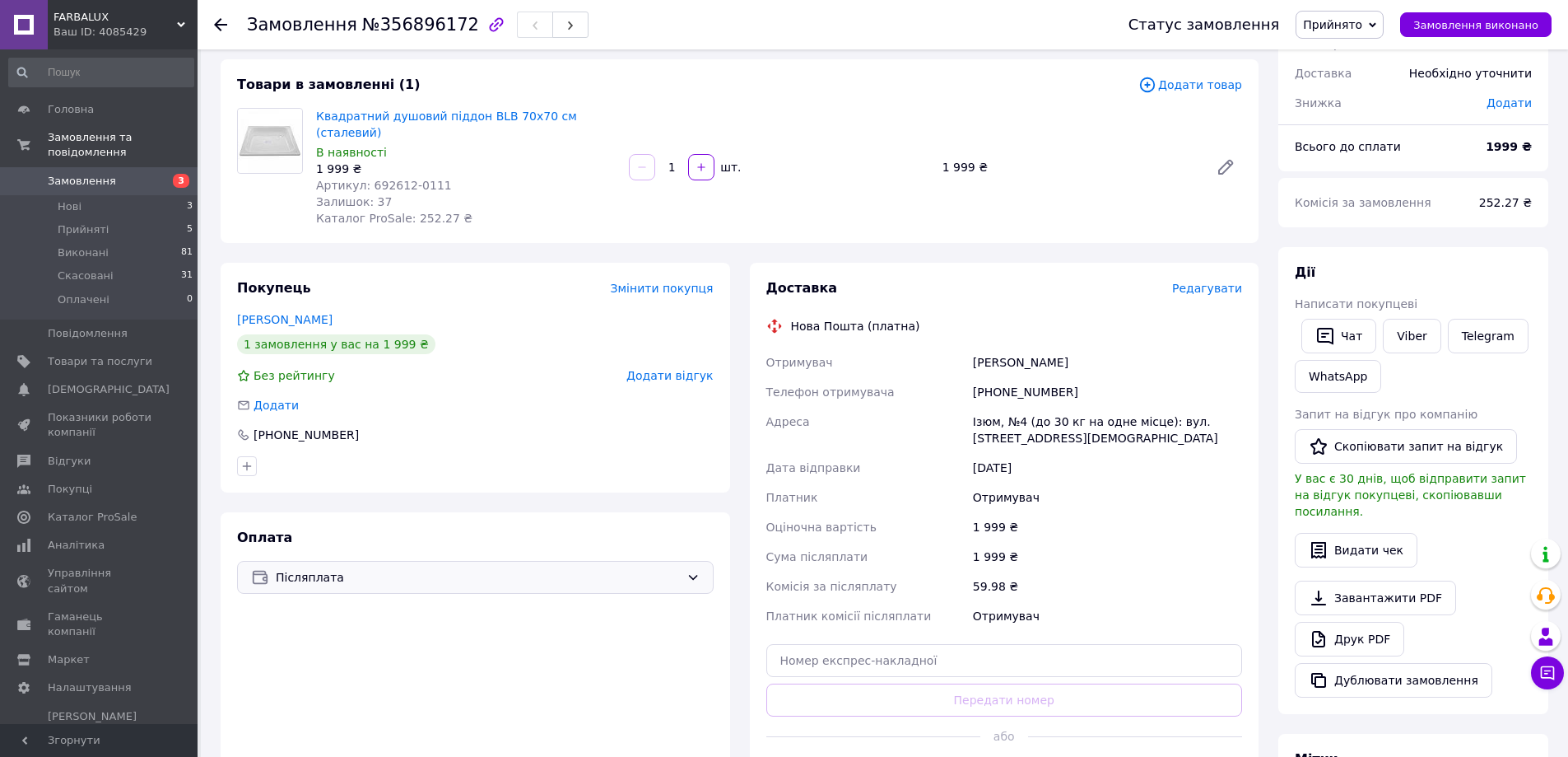
drag, startPoint x: 574, startPoint y: 607, endPoint x: 564, endPoint y: 559, distance: 49.0
click at [574, 607] on div "Оплата Післяплата" at bounding box center [475, 659] width 510 height 294
drag, startPoint x: 588, startPoint y: 112, endPoint x: 311, endPoint y: 115, distance: 277.0
click at [311, 115] on div "Квадратний душовий піддон BLB 70х70 см (сталевий) В наявності 1 999 ₴ Артикул: …" at bounding box center [466, 167] width 313 height 125
copy link "Квадратний душовий піддон BLB 70х70 см (сталевий)"
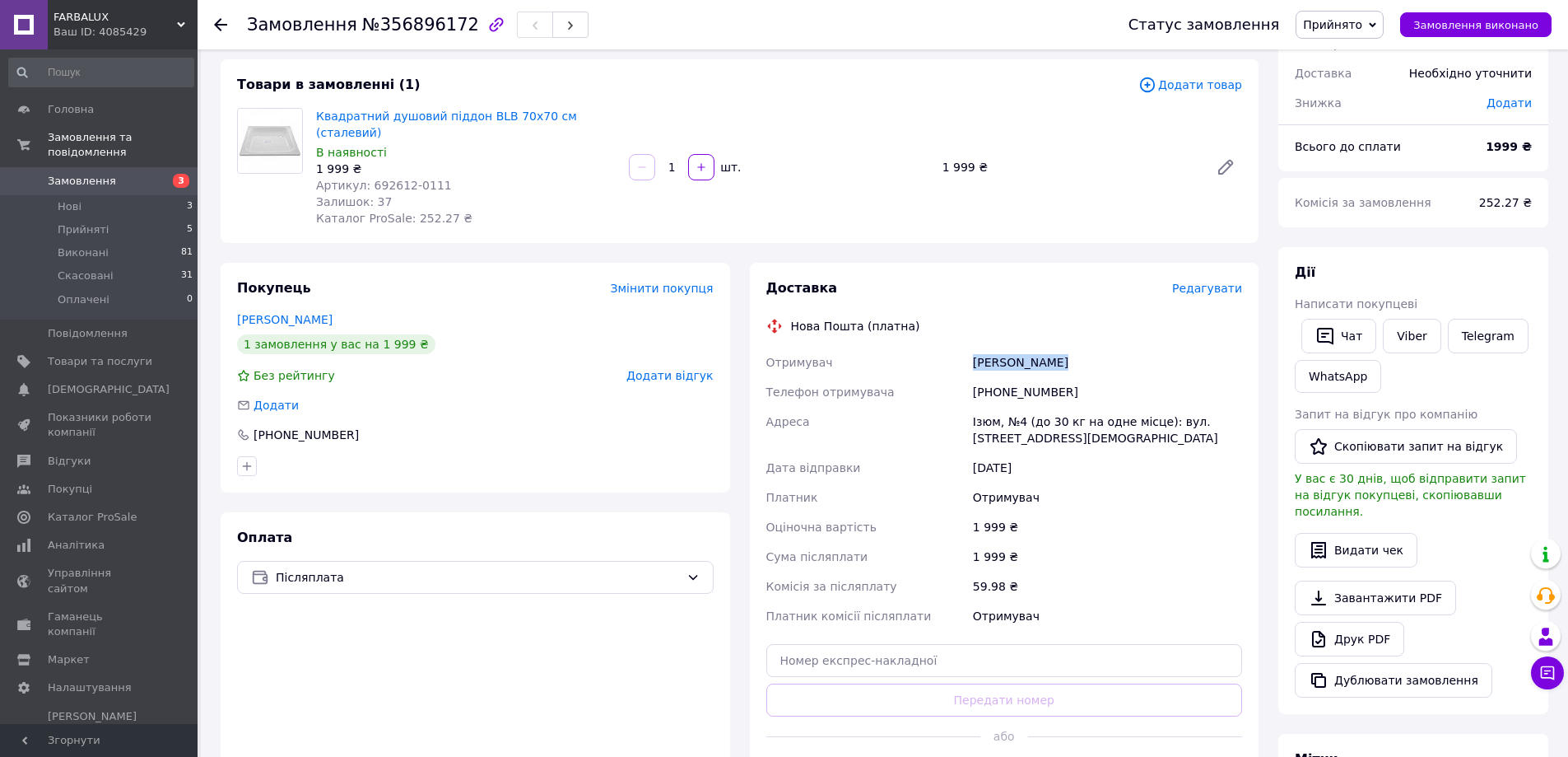
drag, startPoint x: 974, startPoint y: 344, endPoint x: 1057, endPoint y: 347, distance: 83.1
click at [1057, 347] on div "[PERSON_NAME]" at bounding box center [1108, 362] width 275 height 30
copy div "[PERSON_NAME]"
drag, startPoint x: 975, startPoint y: 377, endPoint x: 1065, endPoint y: 381, distance: 90.1
click at [1065, 381] on div "[PHONE_NUMBER]" at bounding box center [1108, 392] width 275 height 30
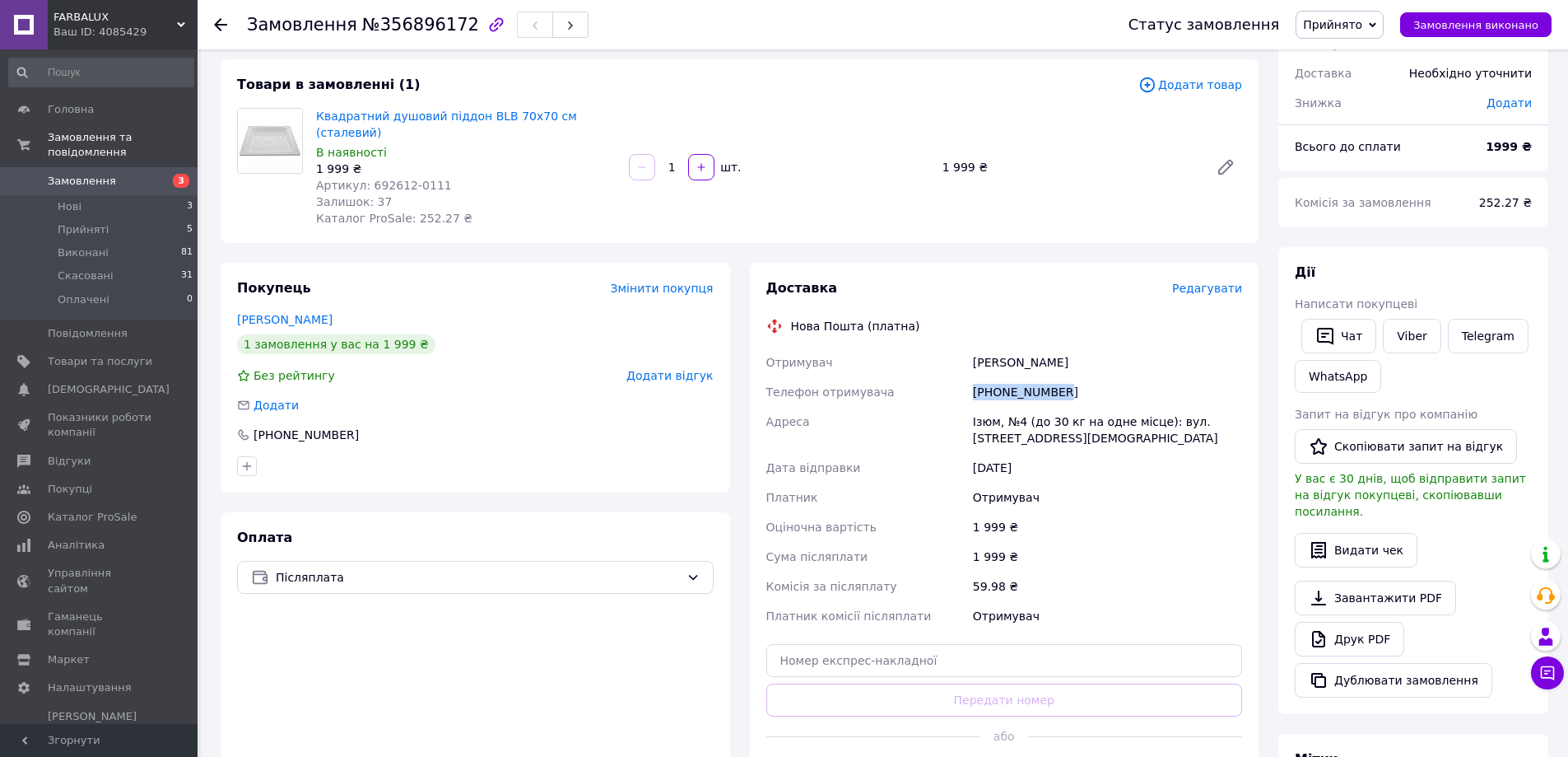
copy div "[PHONE_NUMBER]"
click at [980, 408] on div "Ізюм, №4 (до 30 кг на одне місце): вул. [STREET_ADDRESS][DEMOGRAPHIC_DATA]" at bounding box center [1108, 430] width 275 height 47
copy div "Ізюм"
drag, startPoint x: 1039, startPoint y: 47, endPoint x: 871, endPoint y: 17, distance: 170.7
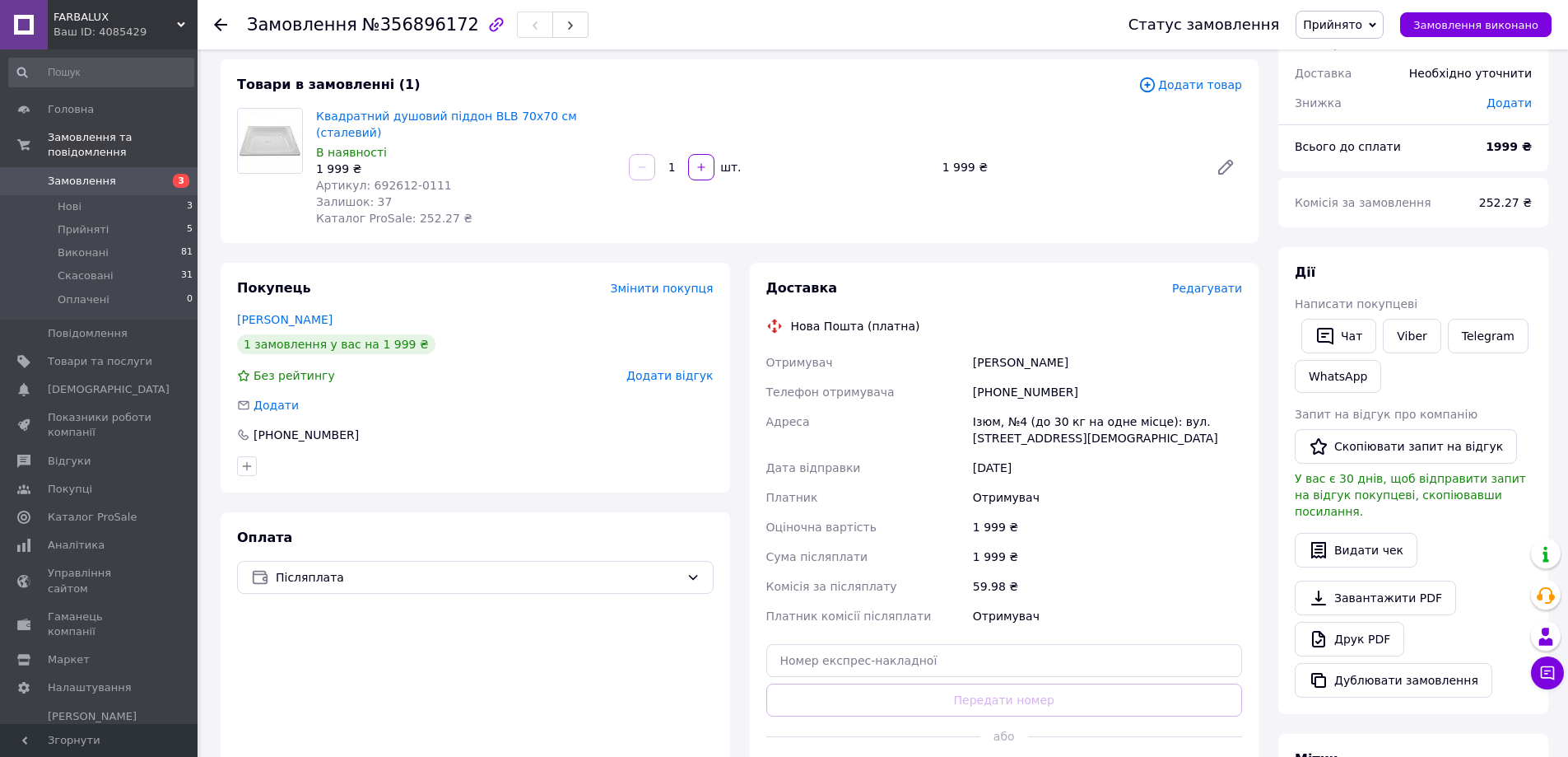
click at [1039, 47] on div "Замовлення №356896172" at bounding box center [671, 25] width 849 height 49
click at [1004, 231] on div "Замовлення з каталогу 12.08.2025 | 15:29 Товари в замовленні (1) Додати товар К…" at bounding box center [739, 550] width 1057 height 1125
click at [221, 26] on use at bounding box center [221, 25] width 13 height 13
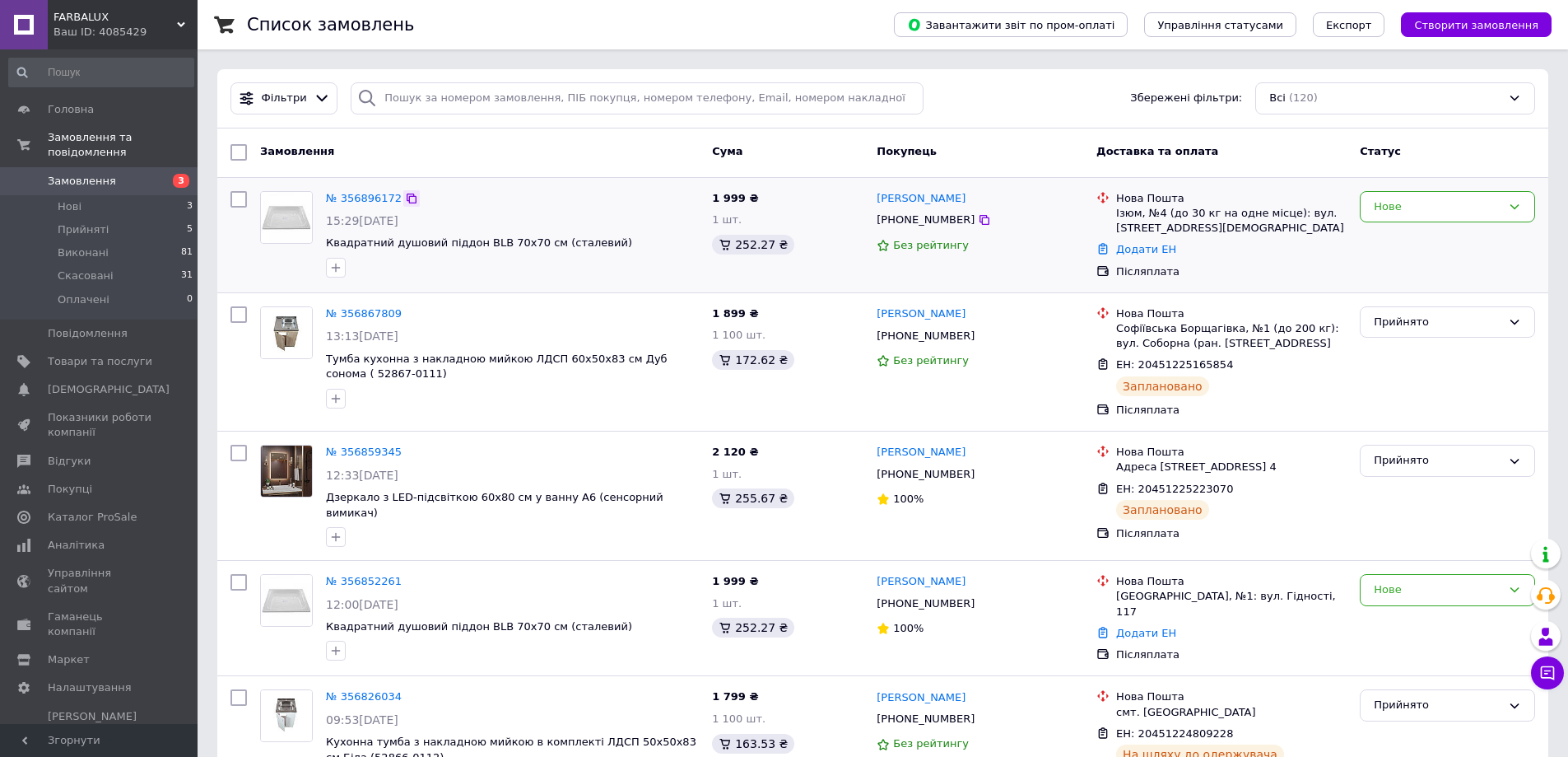
click at [407, 196] on icon at bounding box center [411, 198] width 10 height 10
click at [284, 218] on img at bounding box center [286, 217] width 51 height 51
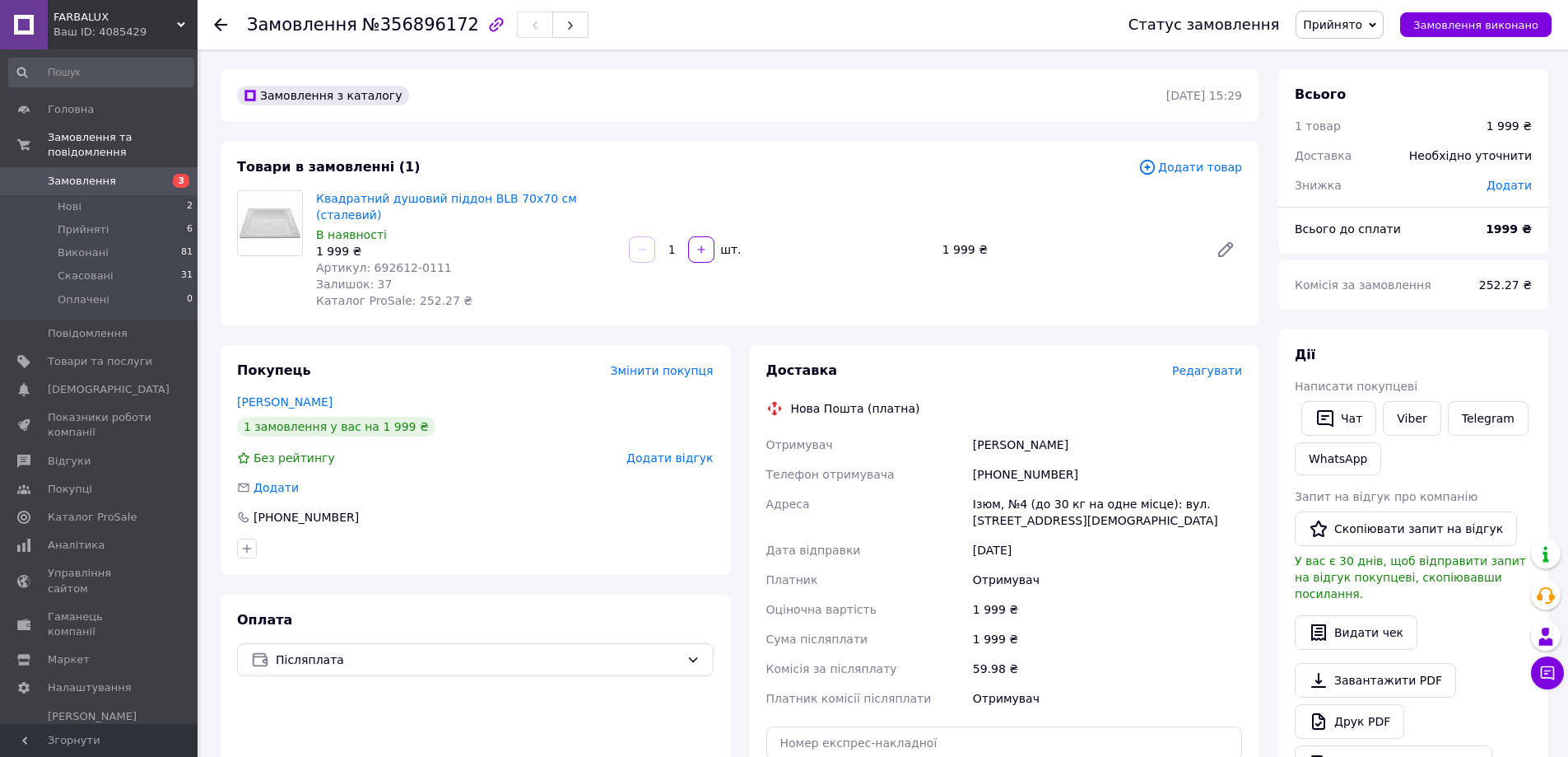
click at [225, 25] on use at bounding box center [221, 25] width 13 height 13
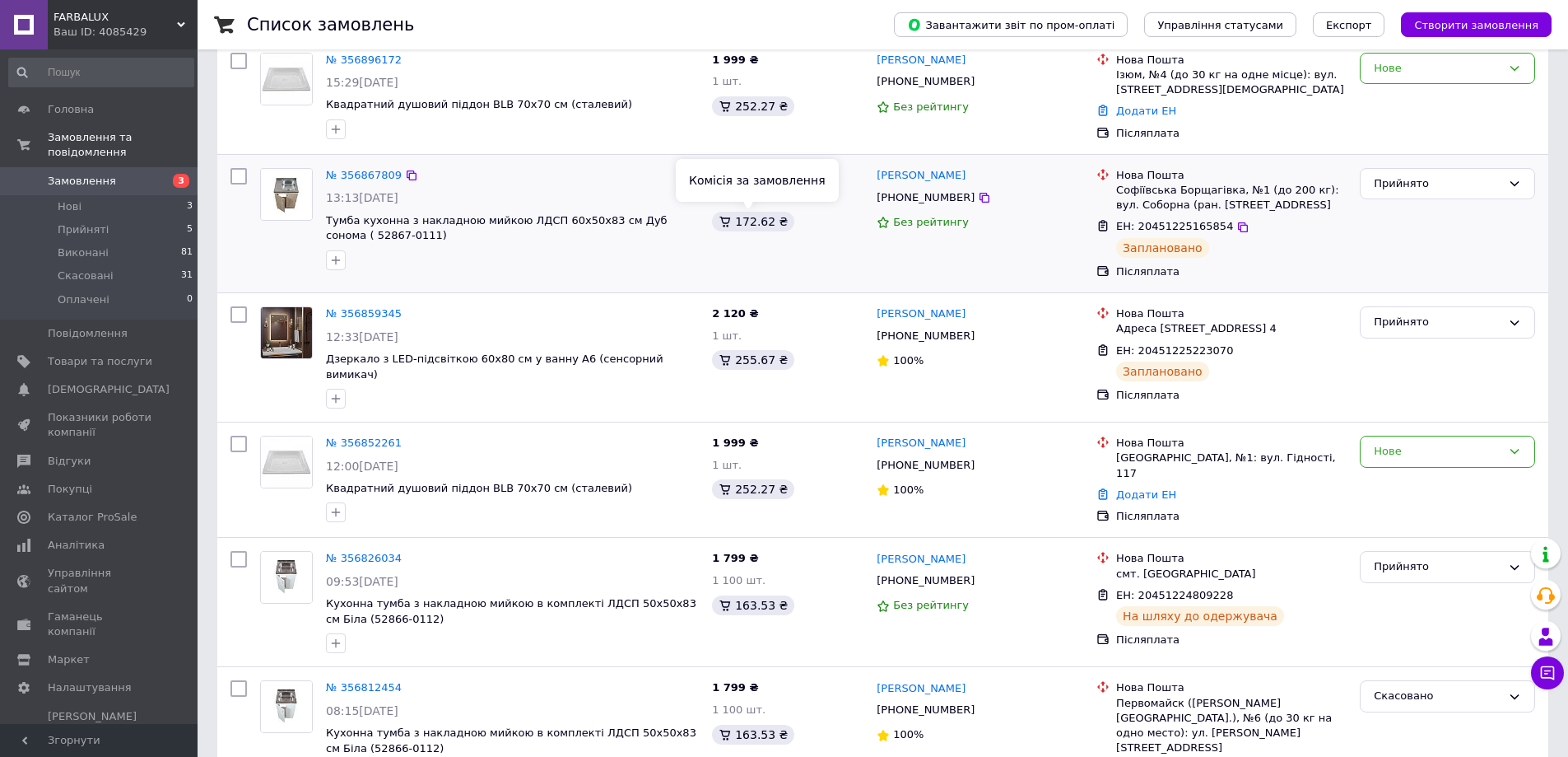
scroll to position [165, 0]
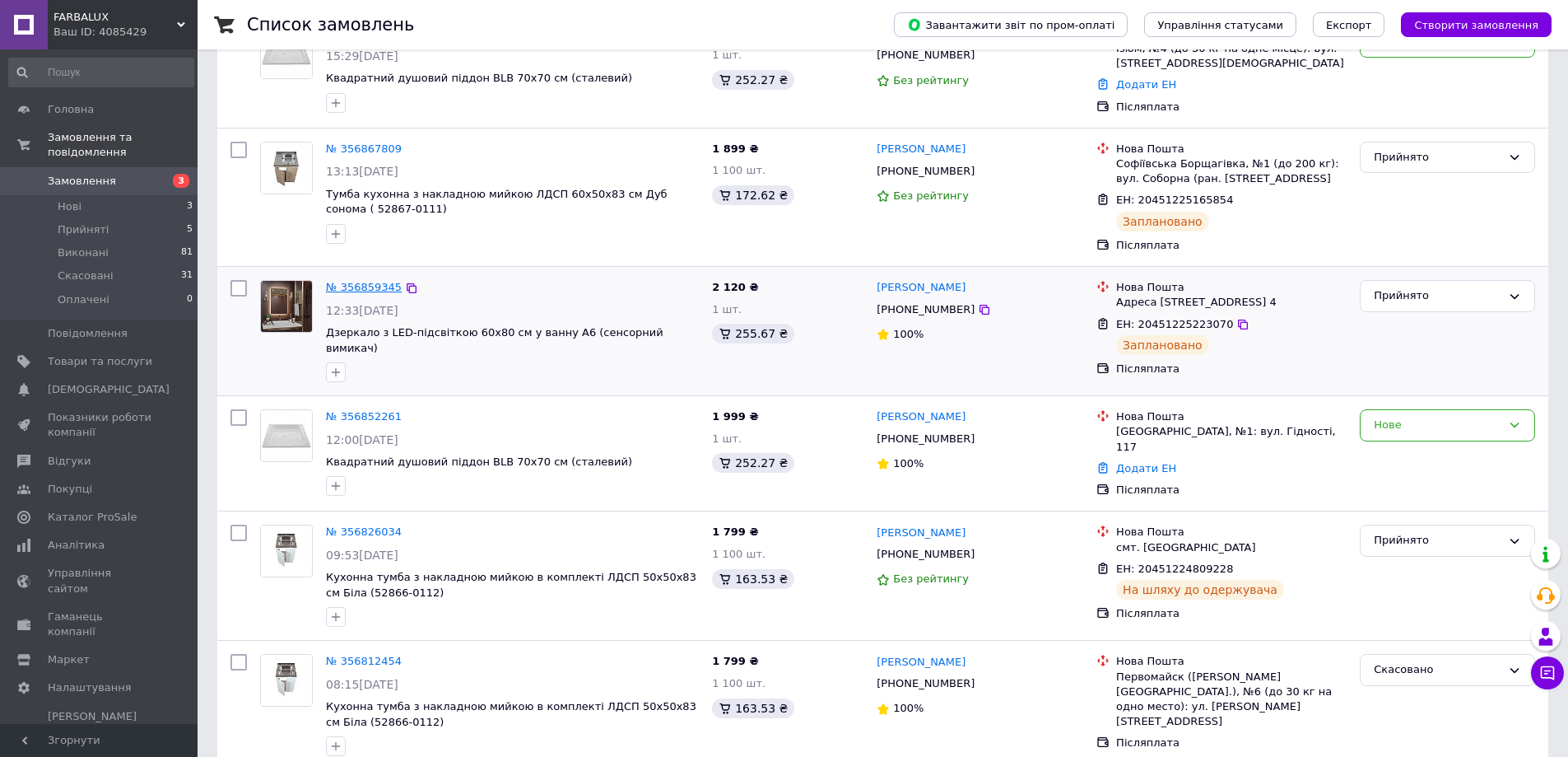
click at [360, 284] on link "№ 356859345" at bounding box center [364, 287] width 76 height 13
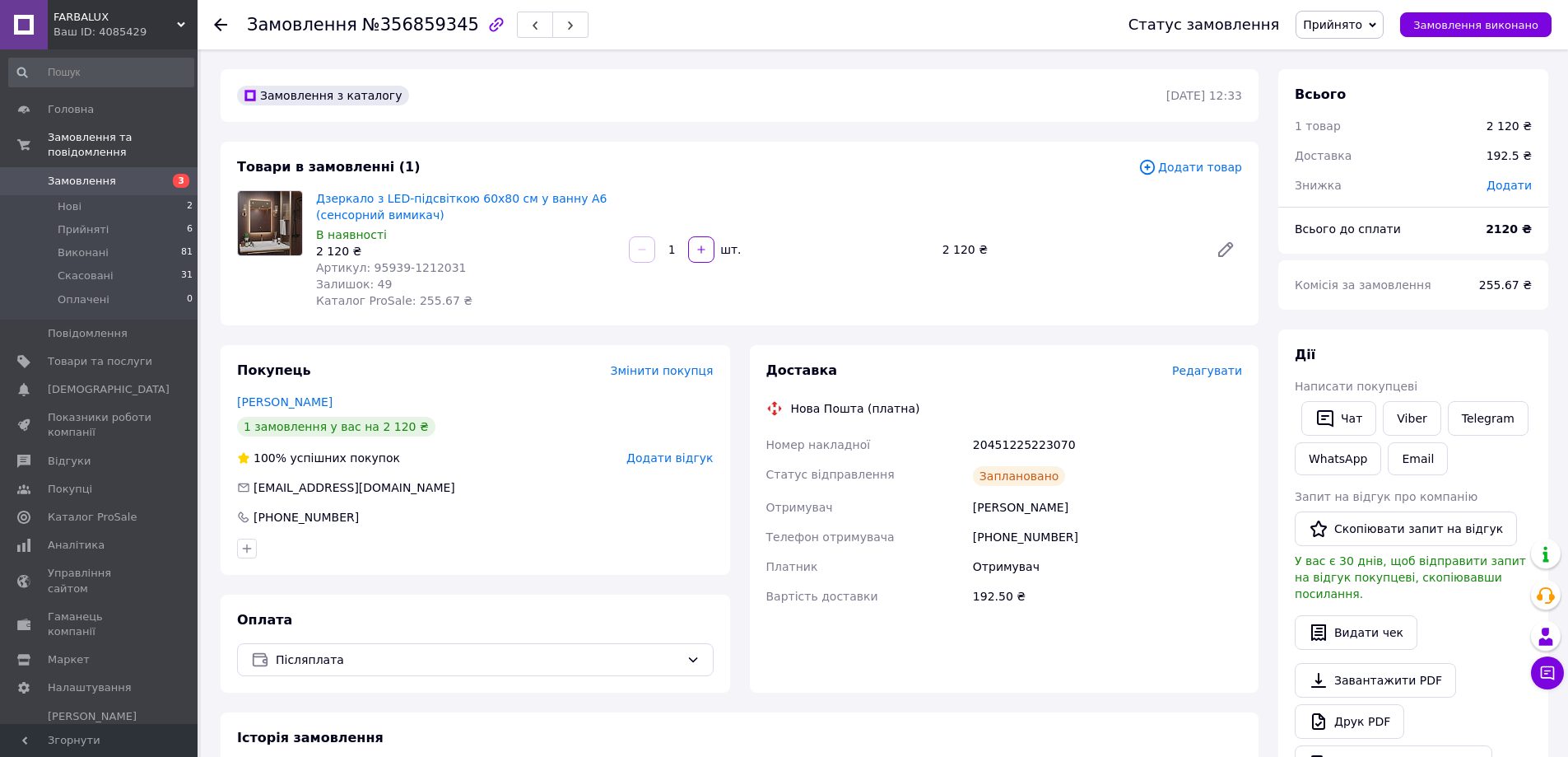
click at [222, 26] on use at bounding box center [221, 25] width 13 height 13
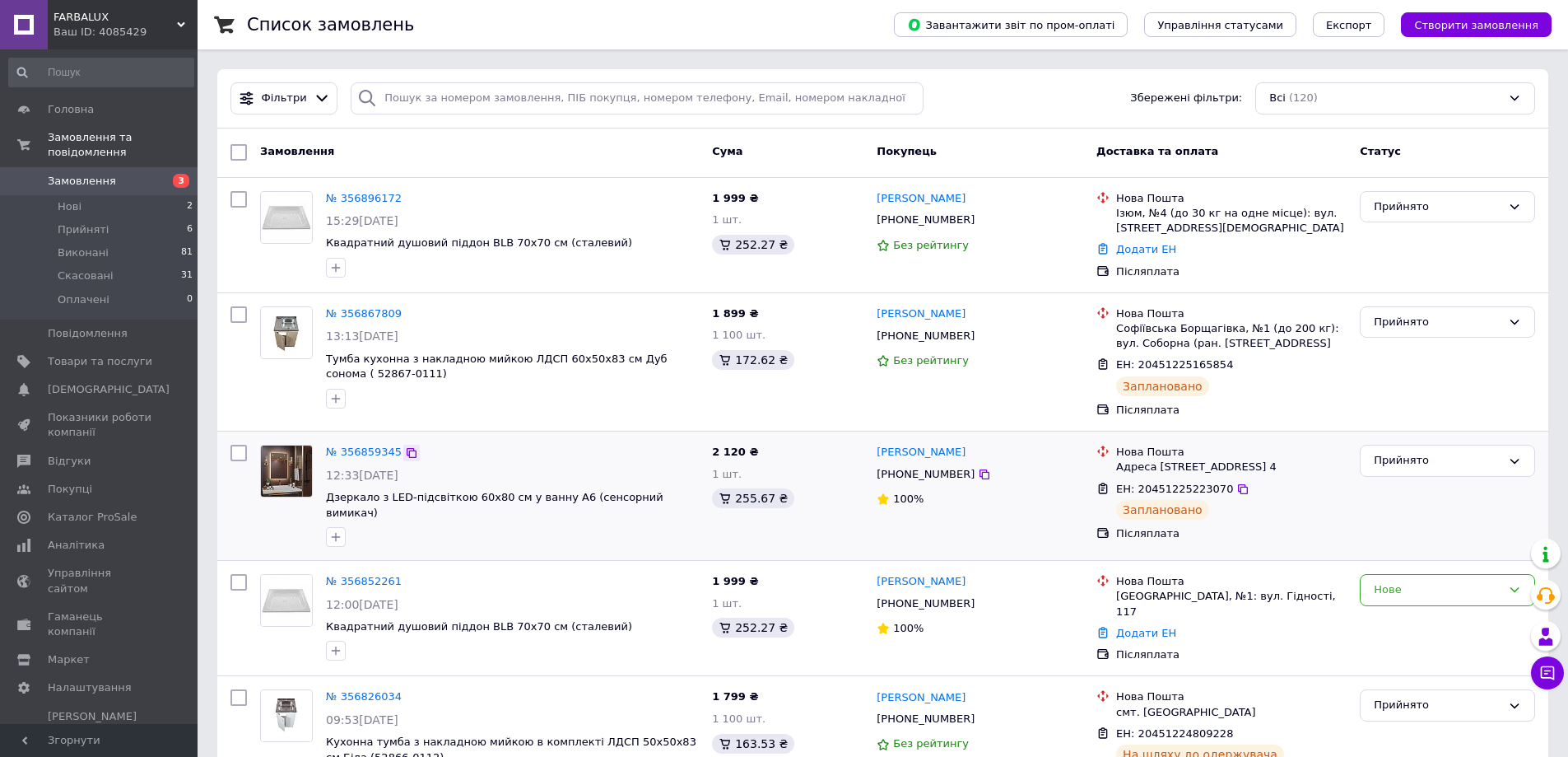
click at [405, 454] on icon at bounding box center [411, 452] width 13 height 13
click at [407, 312] on icon at bounding box center [411, 314] width 10 height 10
click at [646, 15] on div "Список замовлень" at bounding box center [554, 25] width 614 height 49
